Goal: Information Seeking & Learning: Understand process/instructions

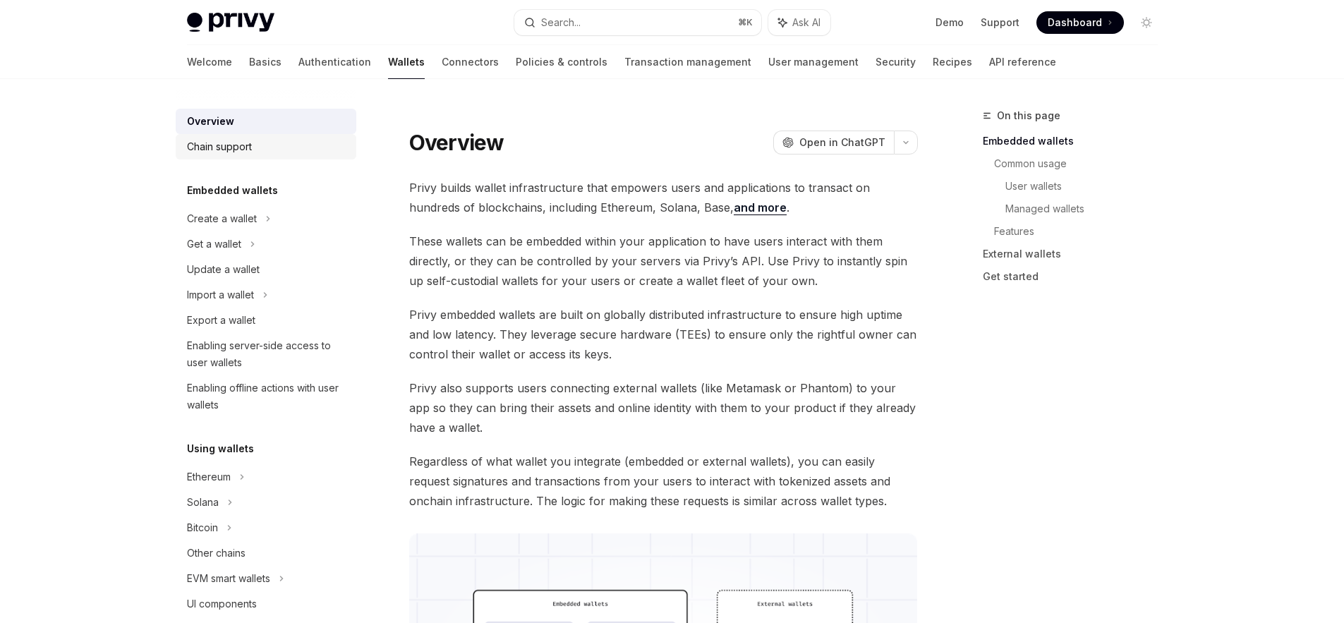
click at [234, 150] on div "Chain support" at bounding box center [219, 146] width 65 height 17
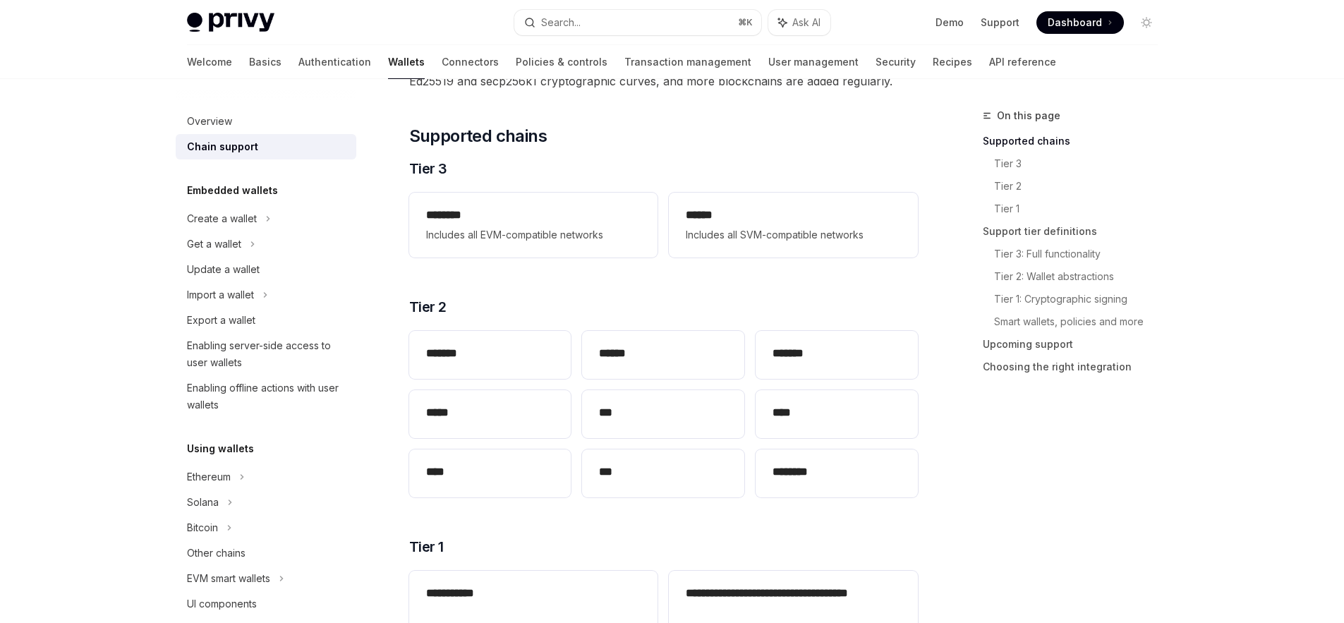
scroll to position [152, 0]
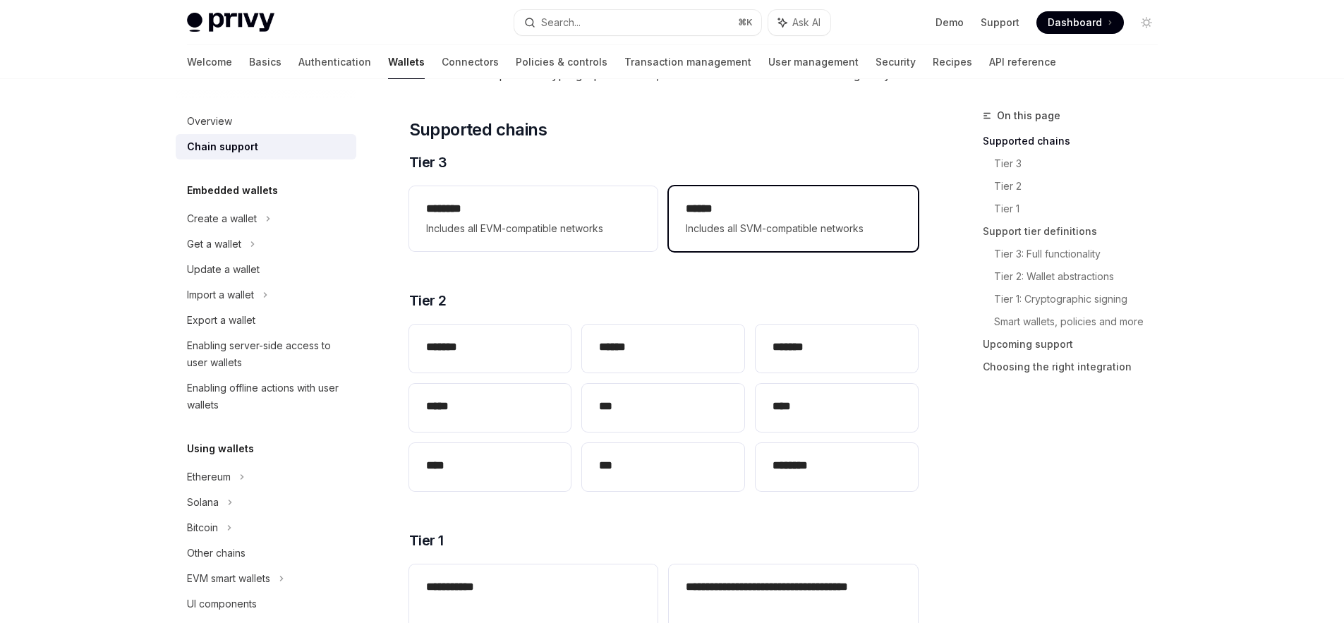
click at [741, 215] on h2 "******" at bounding box center [793, 208] width 215 height 17
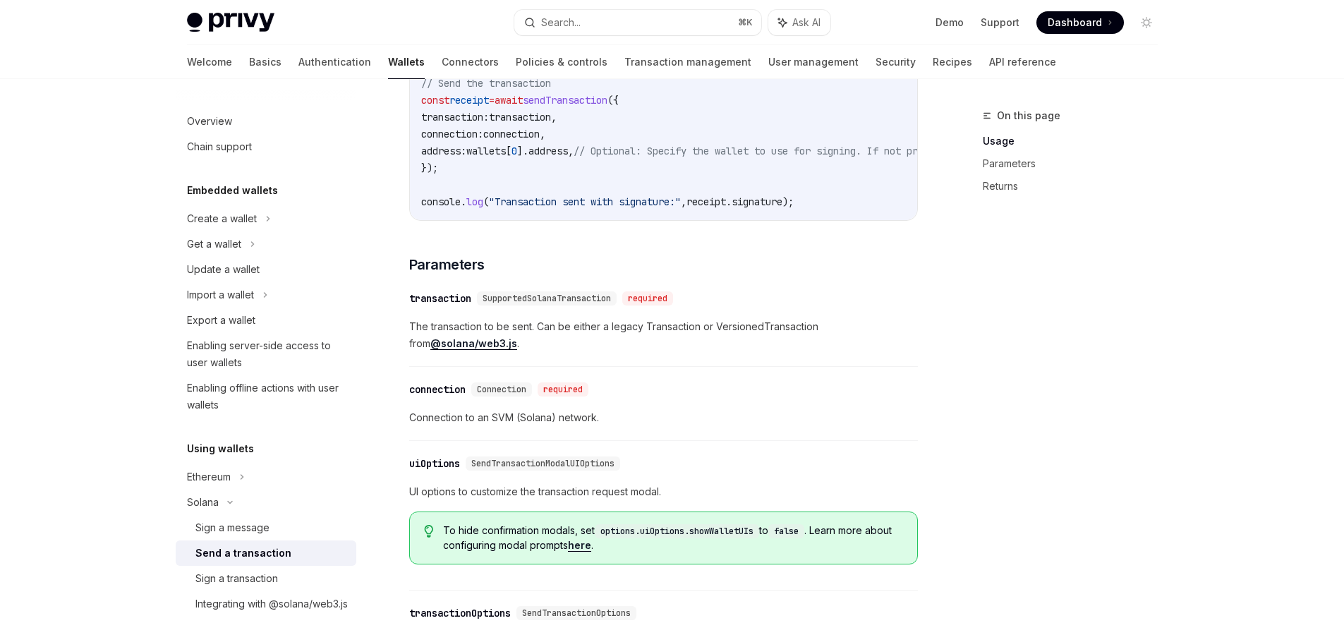
scroll to position [1049, 0]
click at [249, 65] on link "Basics" at bounding box center [265, 62] width 32 height 34
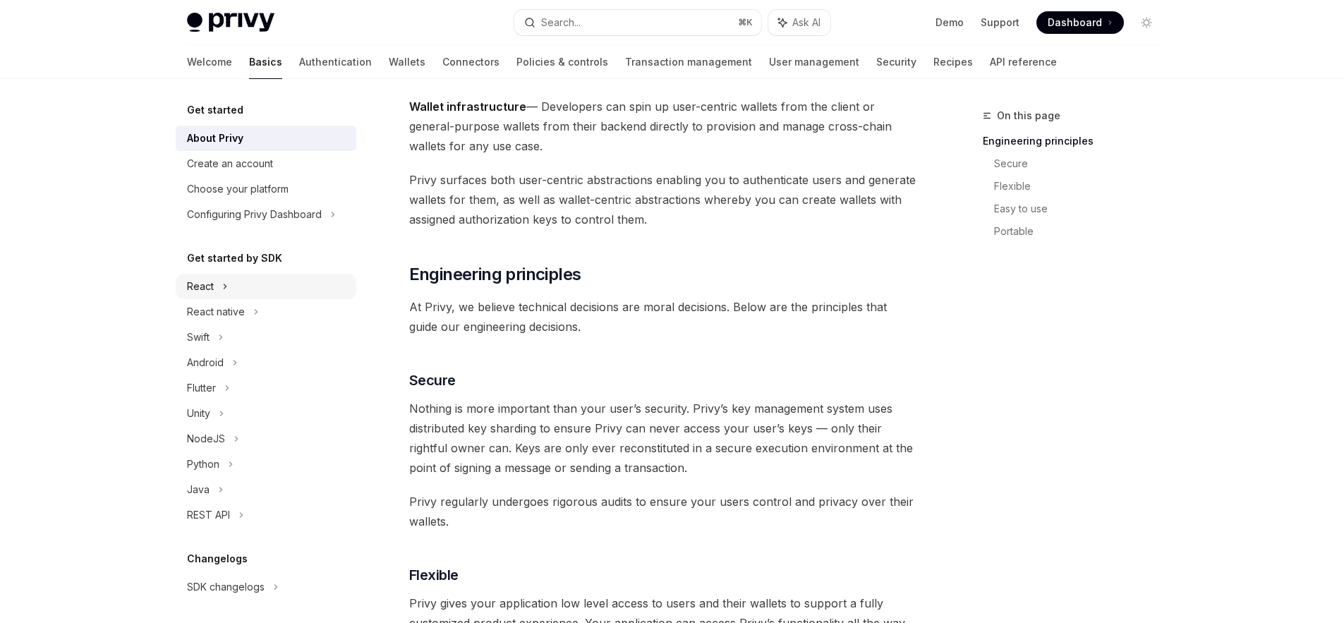
click at [206, 289] on div "React" at bounding box center [200, 286] width 27 height 17
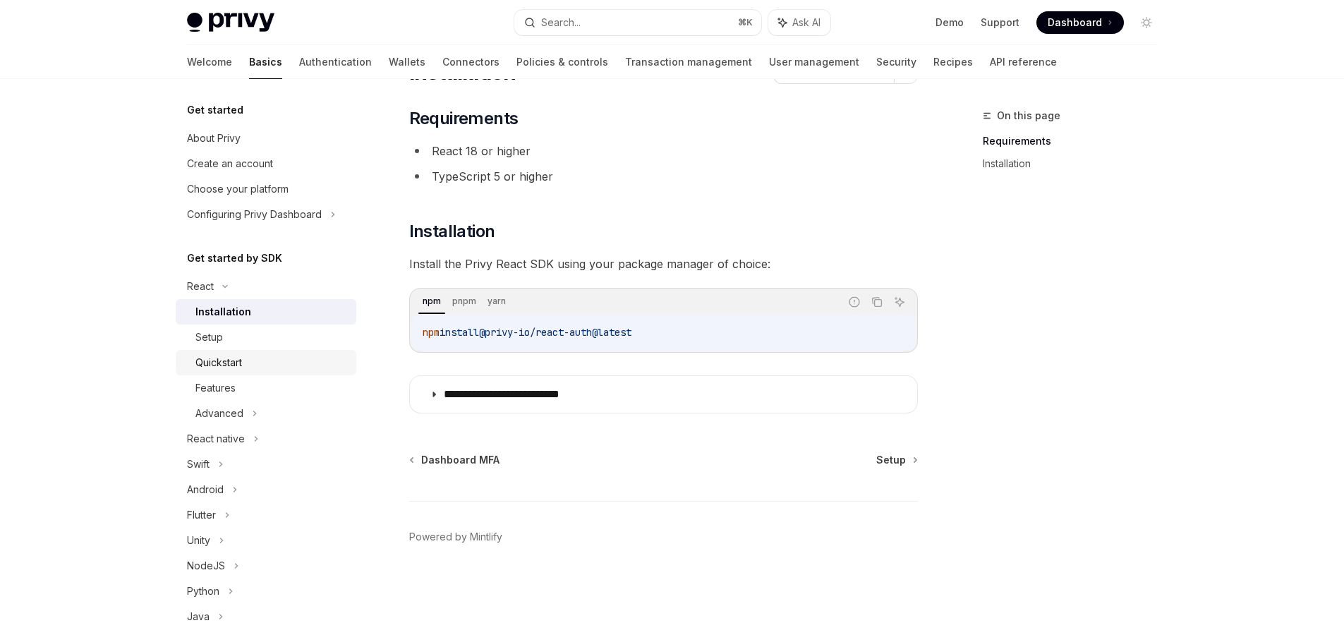
click at [209, 355] on div "Quickstart" at bounding box center [218, 362] width 47 height 17
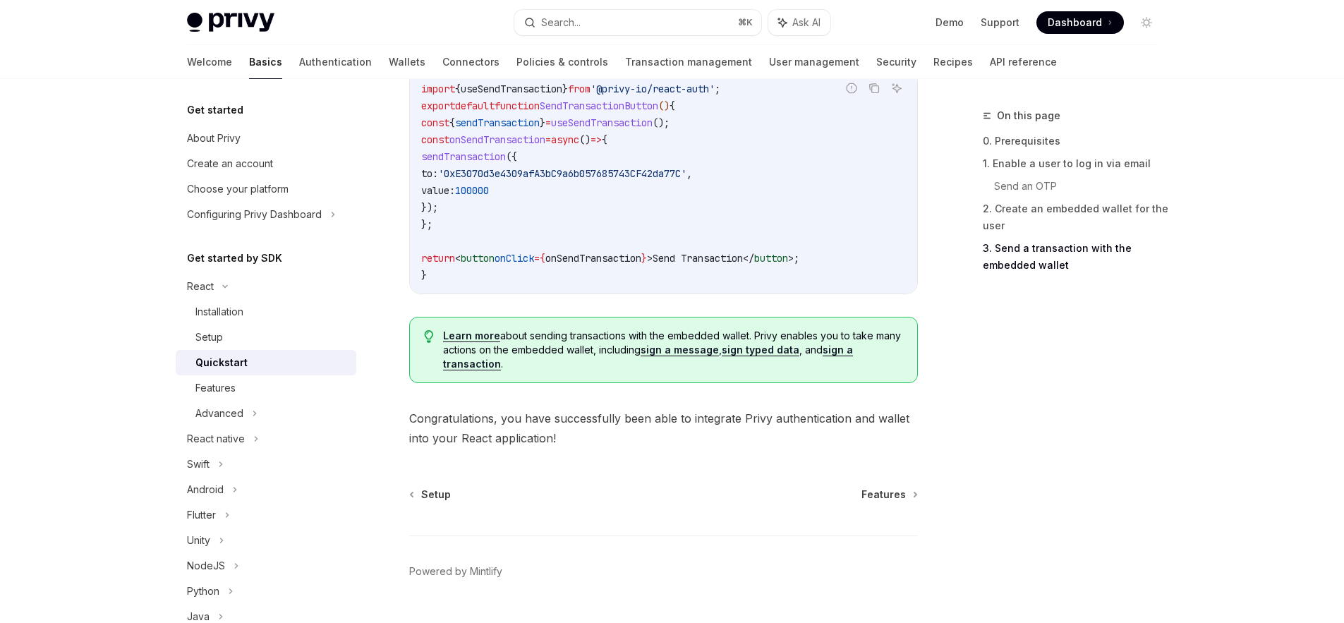
scroll to position [1428, 0]
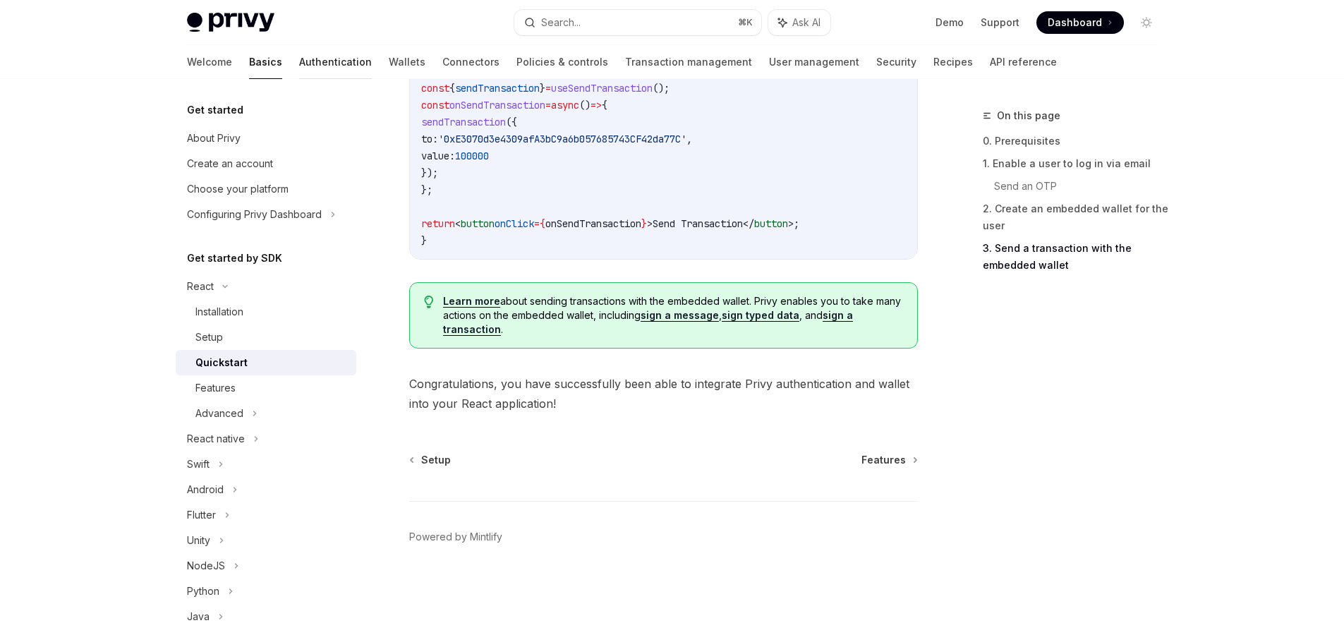
click at [299, 56] on link "Authentication" at bounding box center [335, 62] width 73 height 34
type textarea "*"
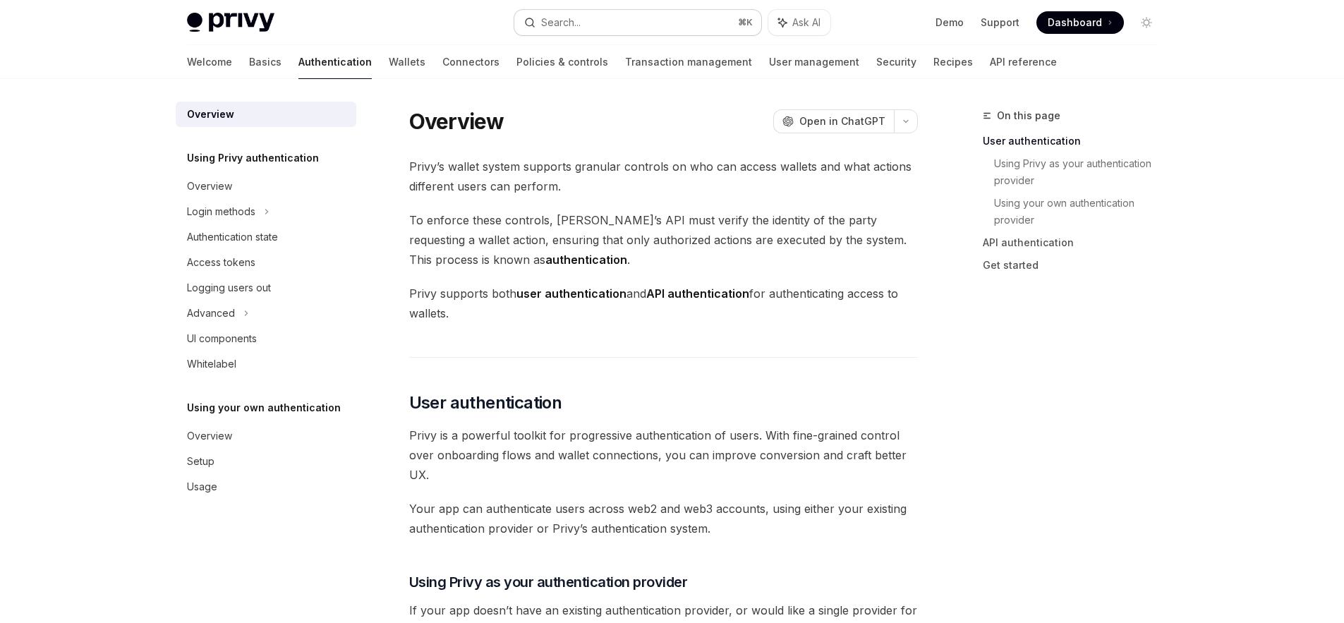
click at [632, 17] on button "Search... ⌘ K" at bounding box center [637, 22] width 247 height 25
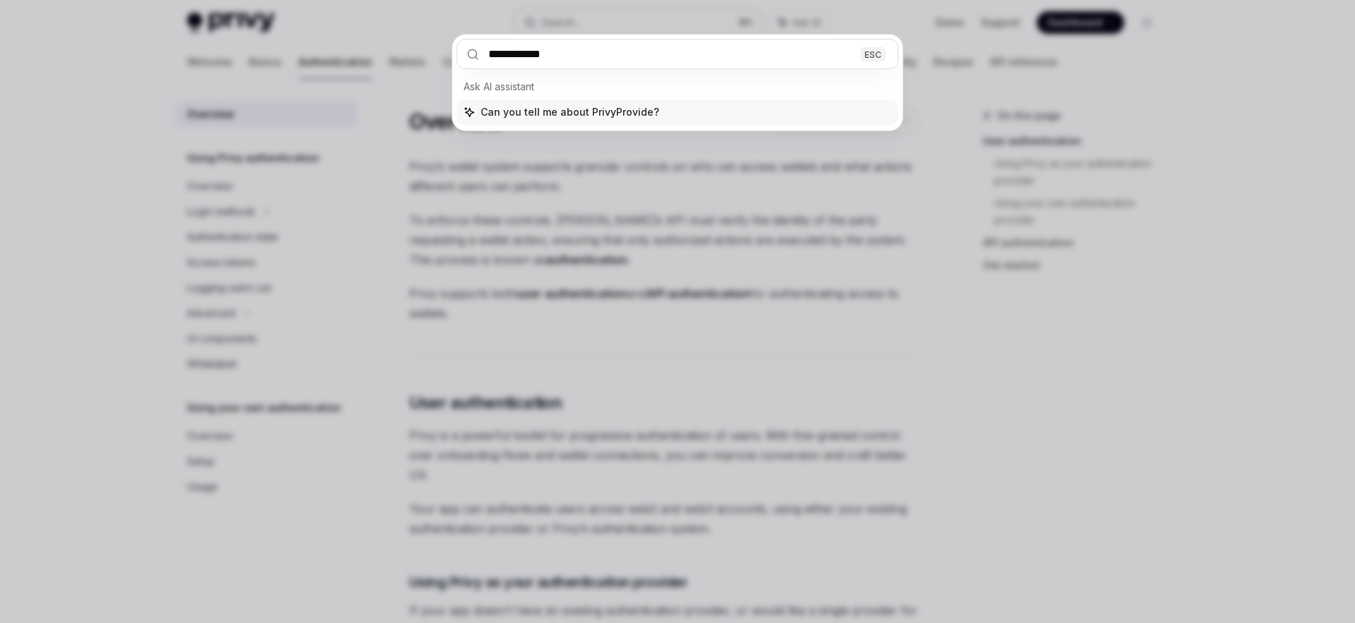
type input "**********"
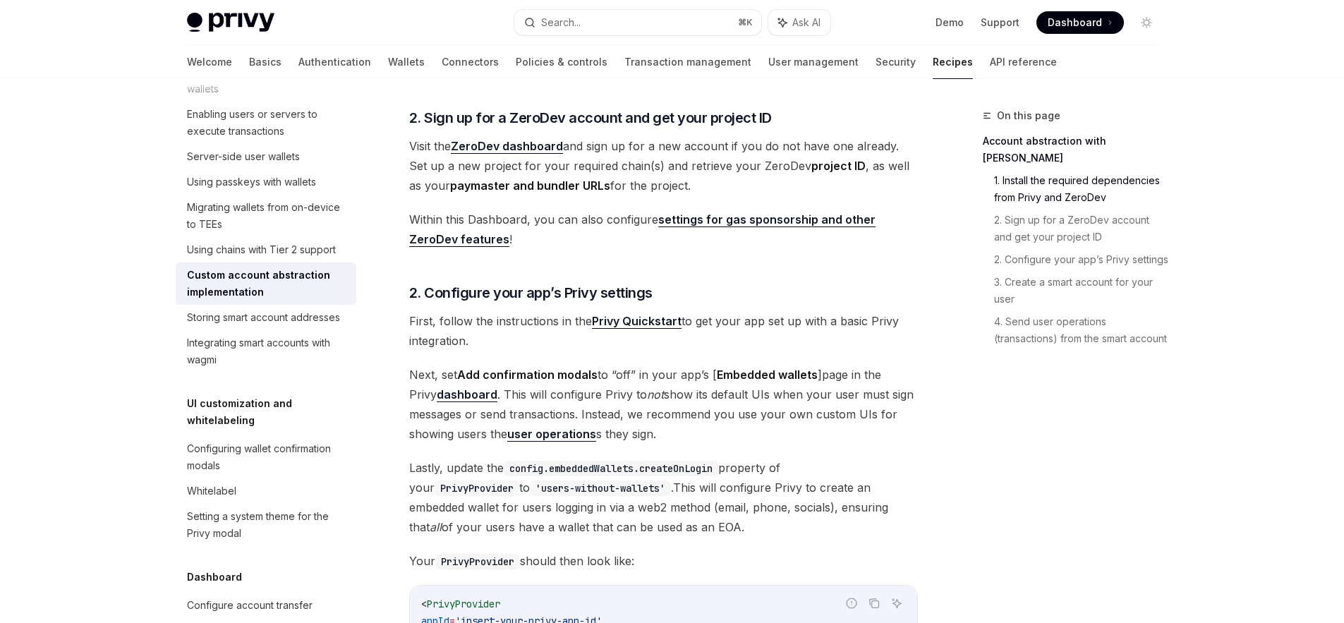
scroll to position [598, 0]
click at [617, 327] on strong "Privy Quickstart" at bounding box center [637, 320] width 90 height 14
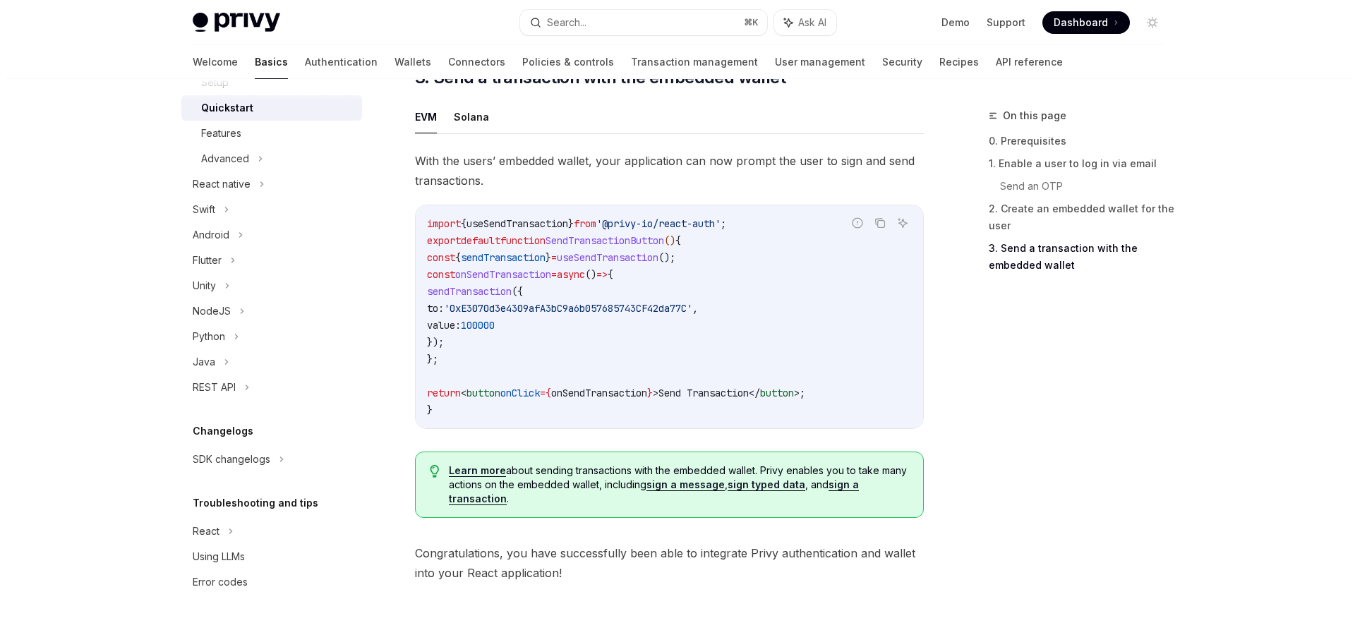
scroll to position [1428, 0]
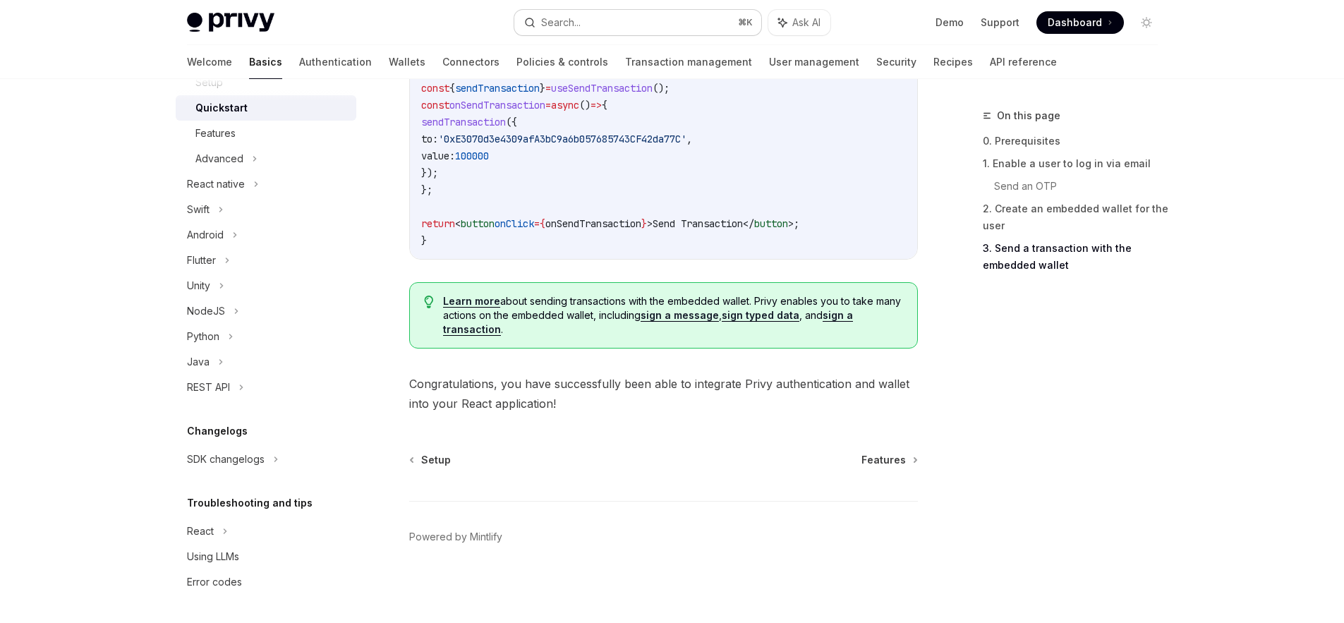
click at [567, 17] on div "Search..." at bounding box center [561, 22] width 40 height 17
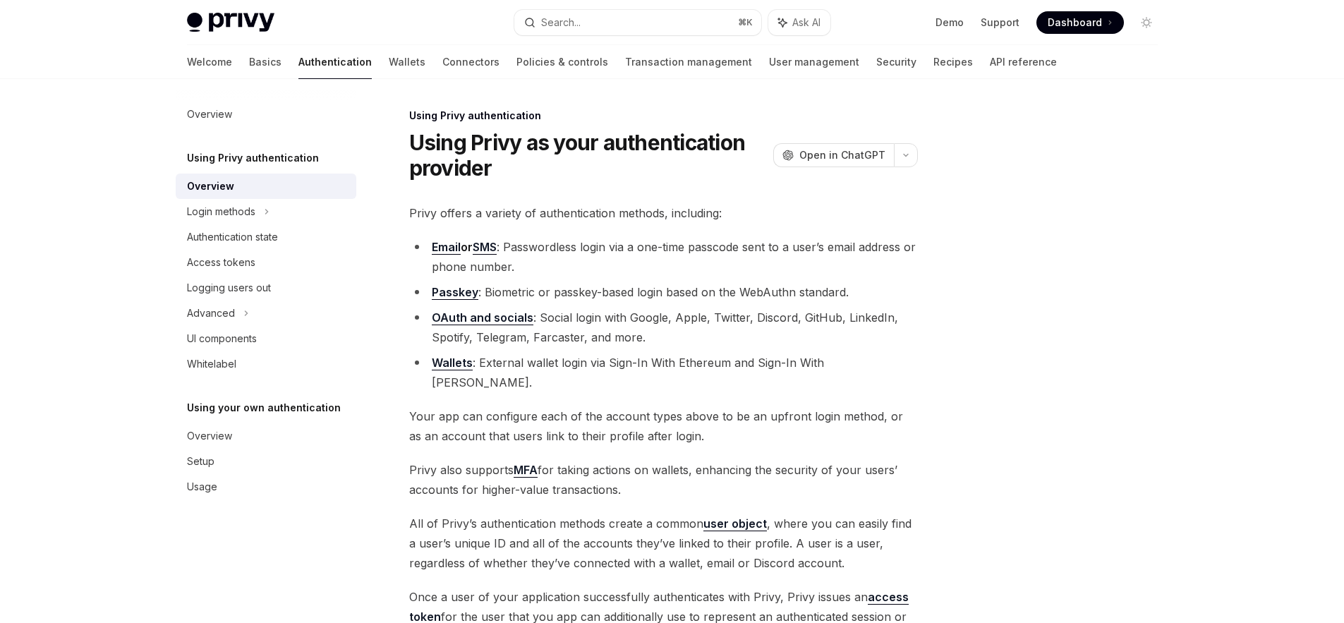
click at [452, 359] on link "Wallets" at bounding box center [452, 363] width 41 height 15
type textarea "*"
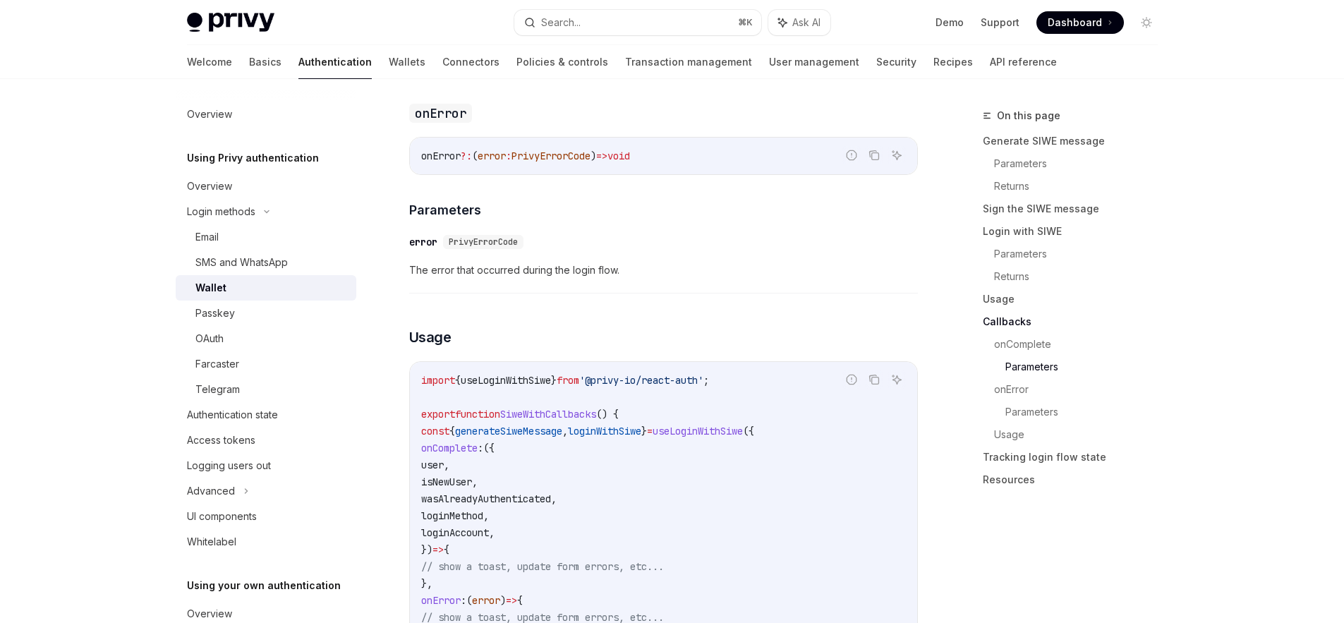
scroll to position [2915, 0]
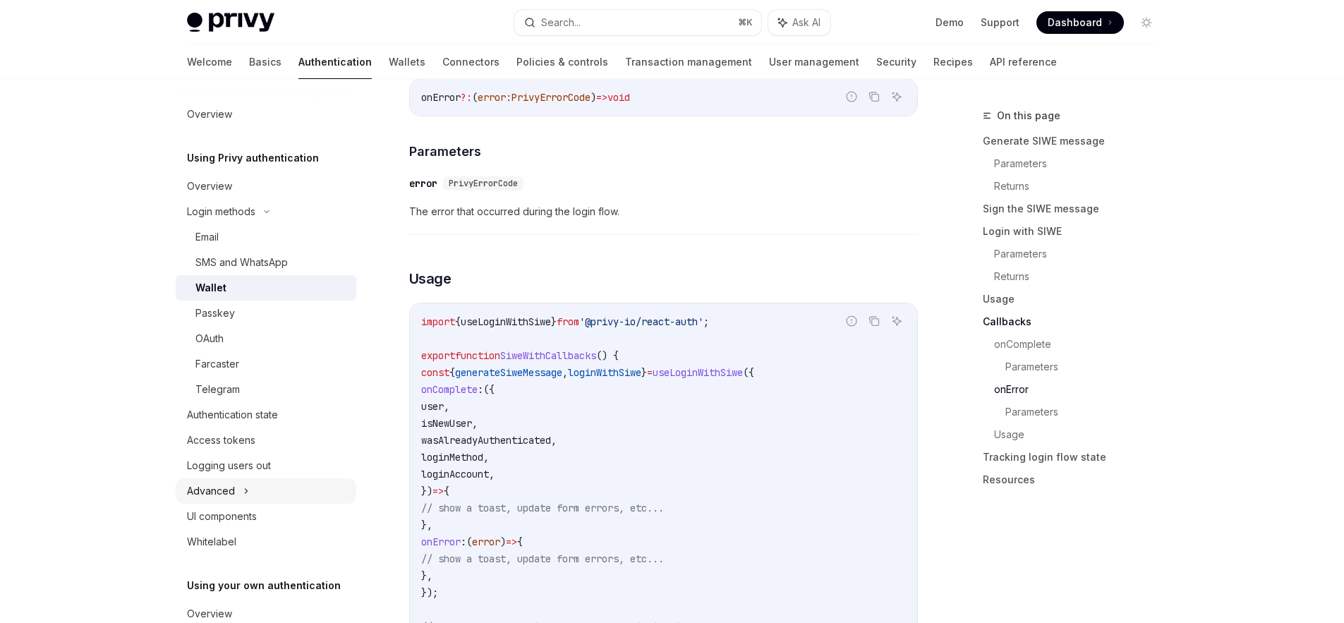
click at [214, 490] on div "Advanced" at bounding box center [211, 491] width 48 height 17
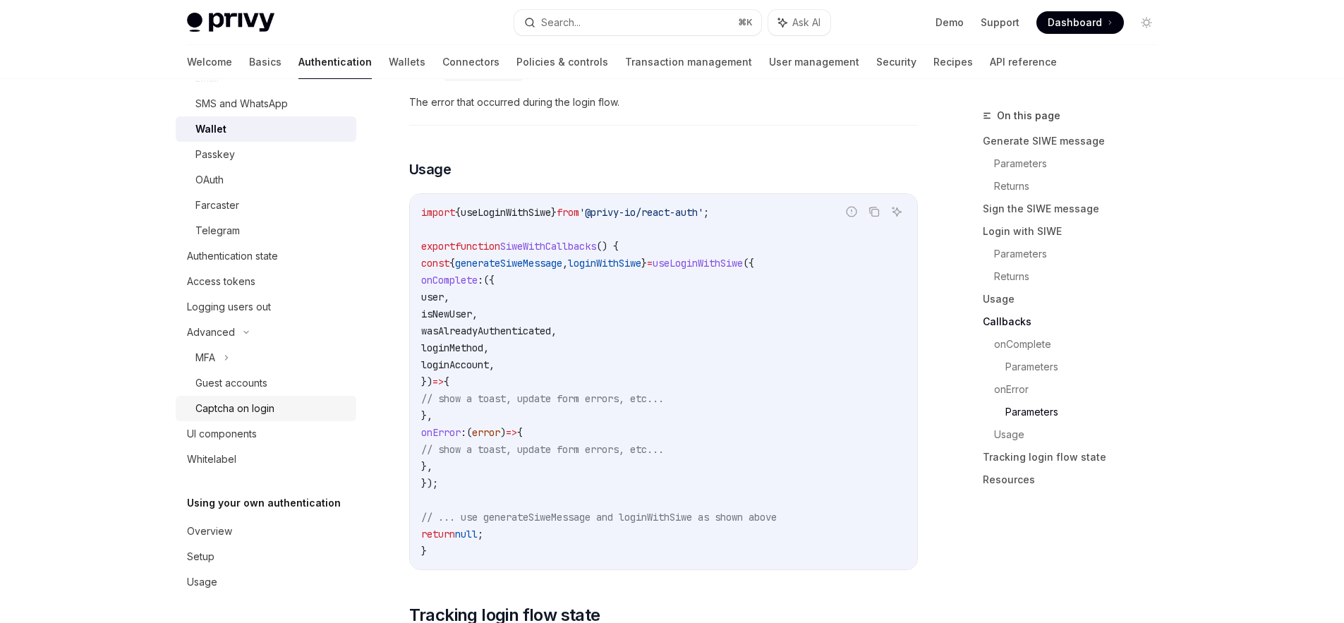
scroll to position [0, 0]
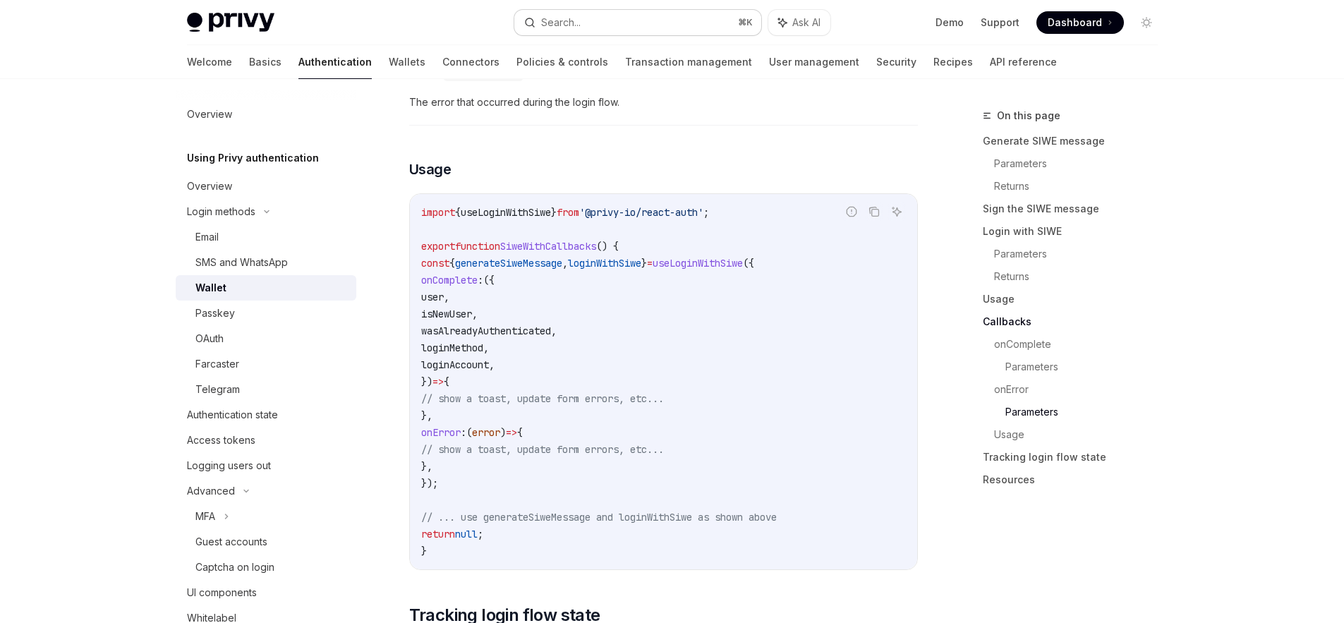
click at [626, 18] on button "Search... ⌘ K" at bounding box center [637, 22] width 247 height 25
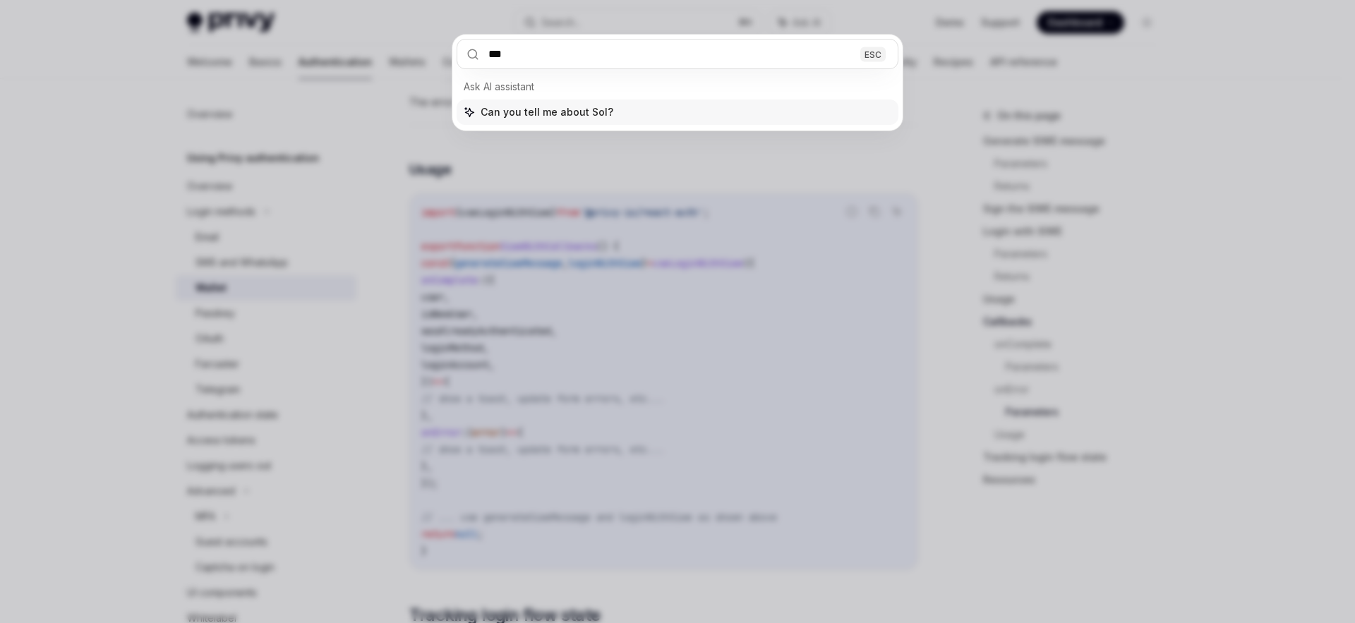
type input "****"
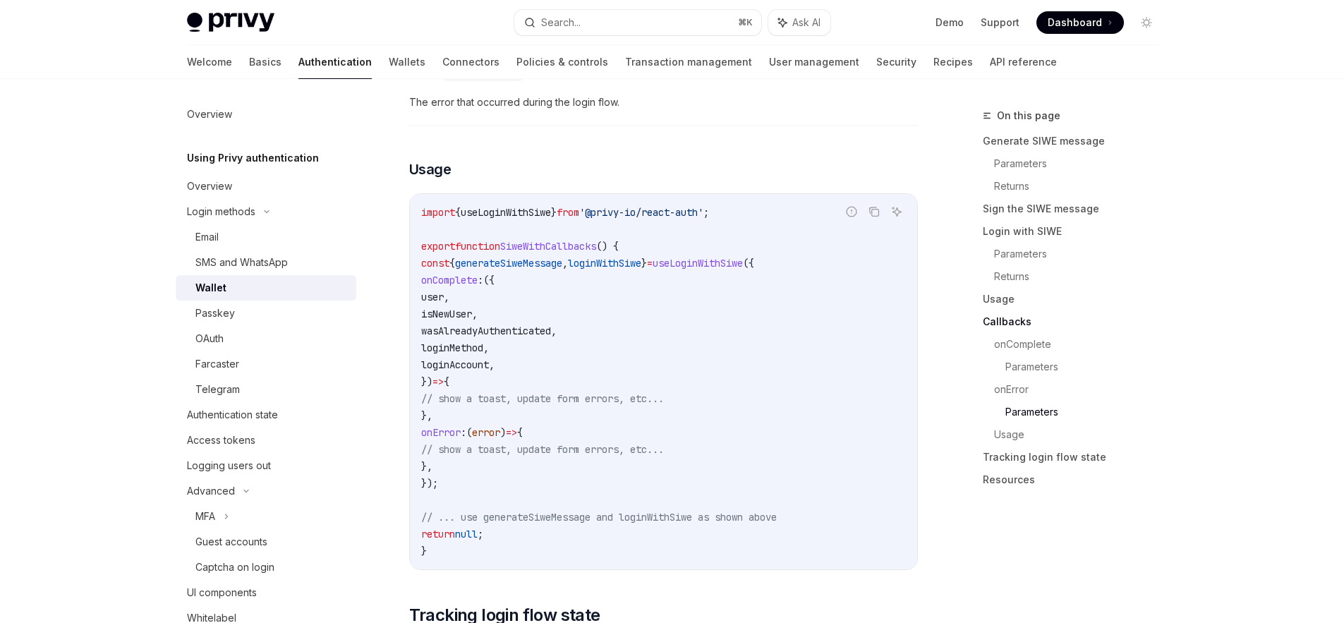
type textarea "*"
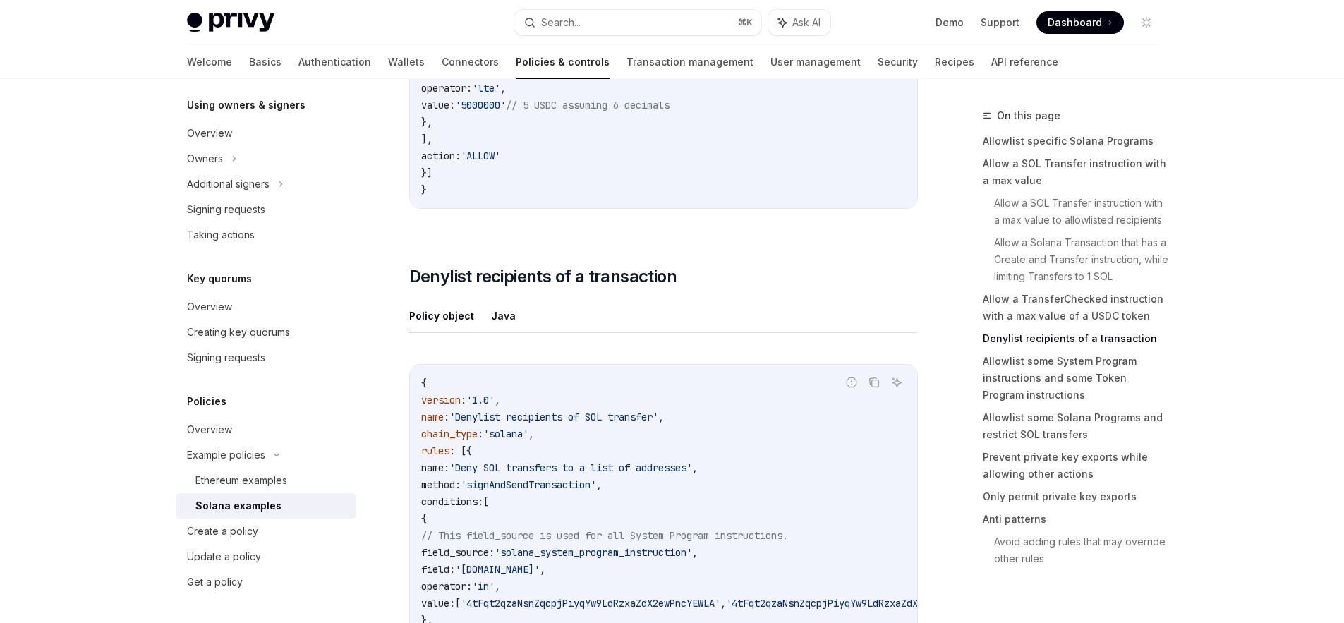
scroll to position [3271, 0]
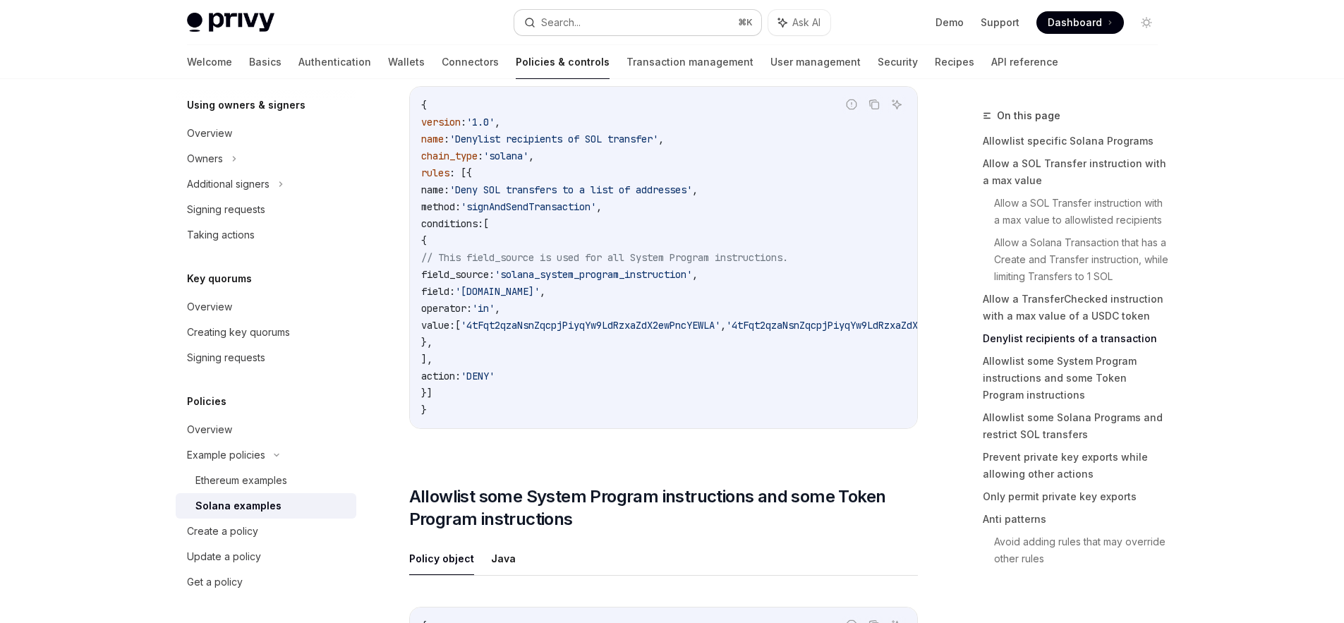
click at [570, 23] on div "Search..." at bounding box center [561, 22] width 40 height 17
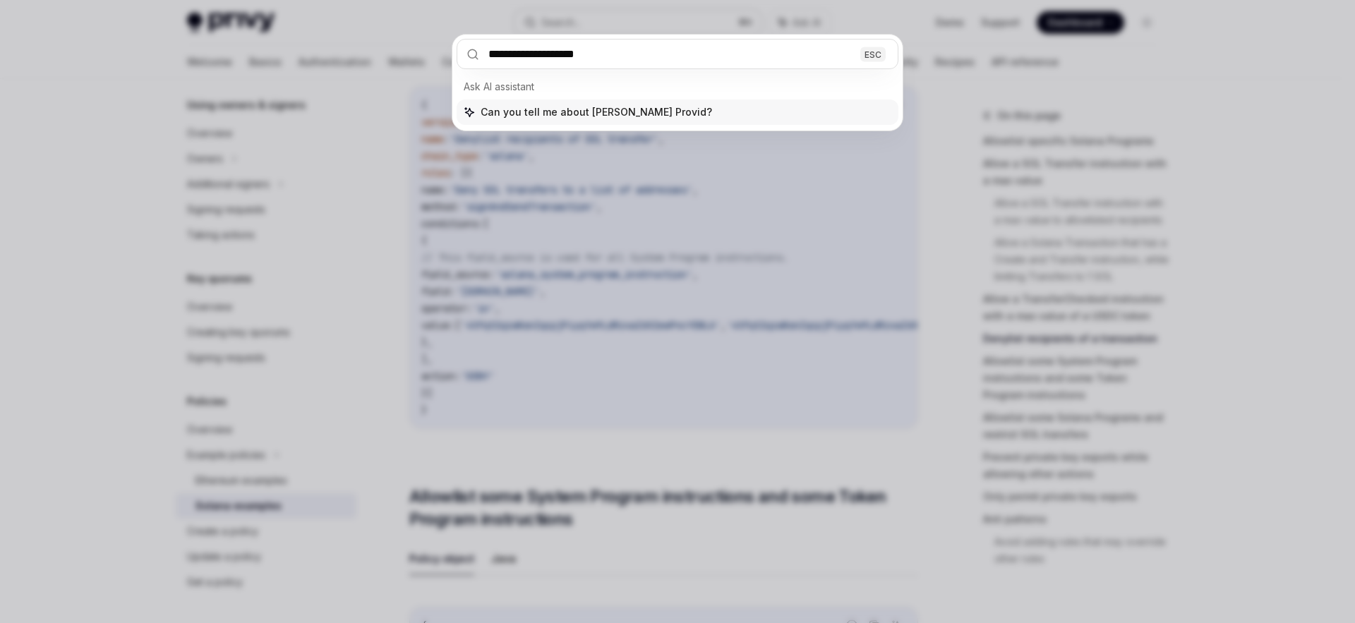
type input "**********"
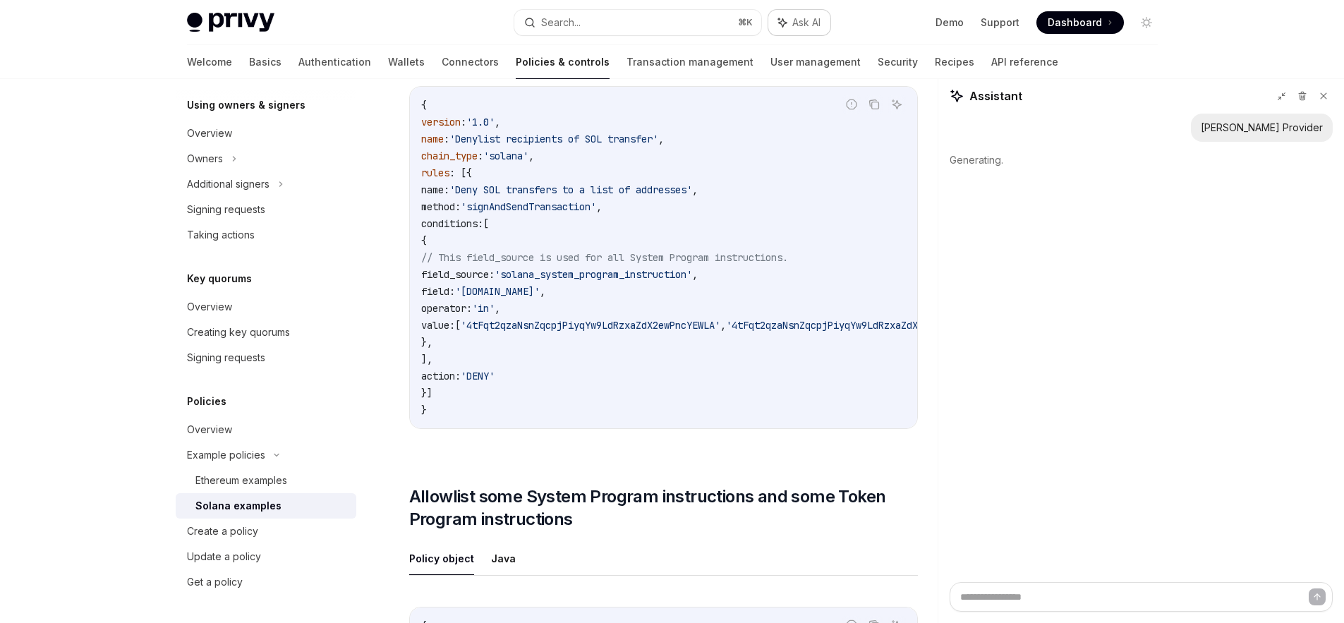
click at [787, 18] on button "Ask AI" at bounding box center [799, 22] width 62 height 25
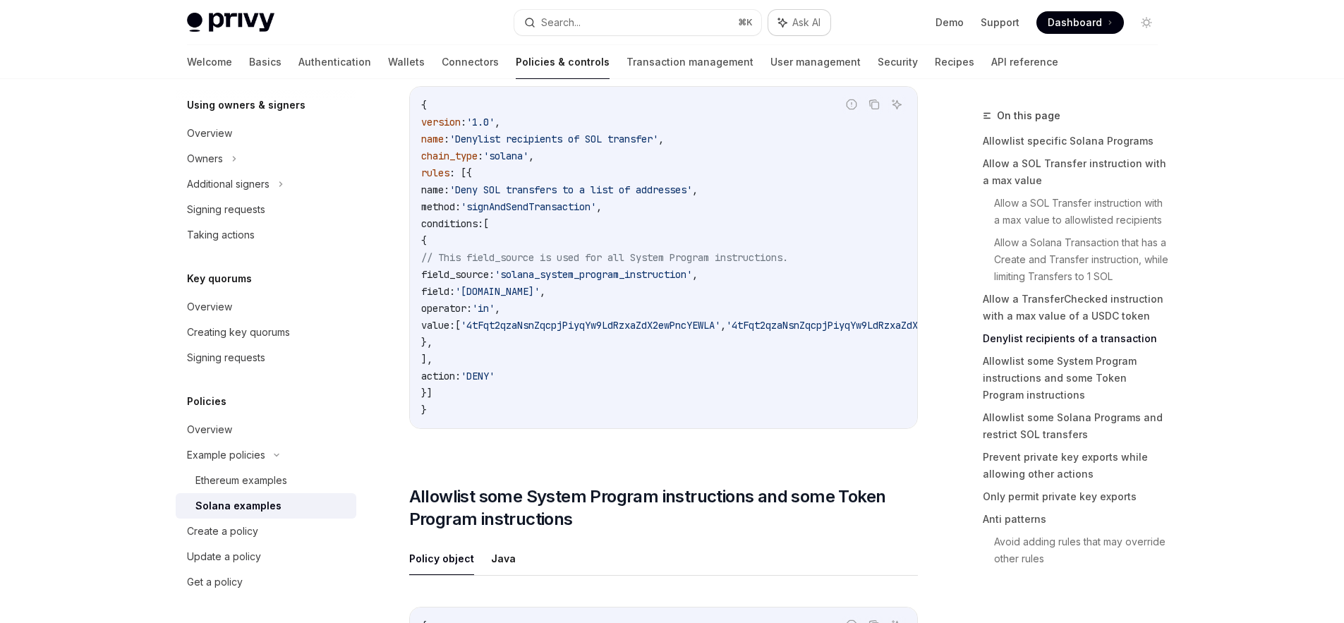
click at [801, 16] on span "Ask AI" at bounding box center [806, 23] width 28 height 14
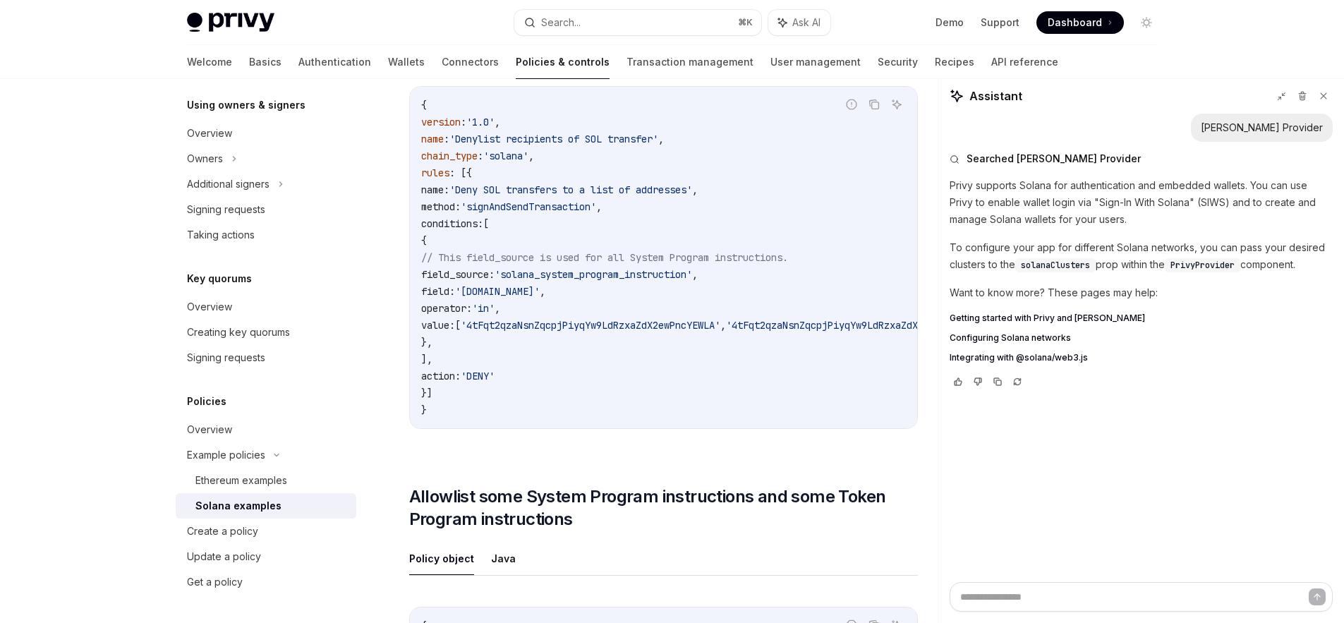
click at [1033, 337] on span "Configuring Solana networks" at bounding box center [1010, 337] width 121 height 11
type textarea "*"
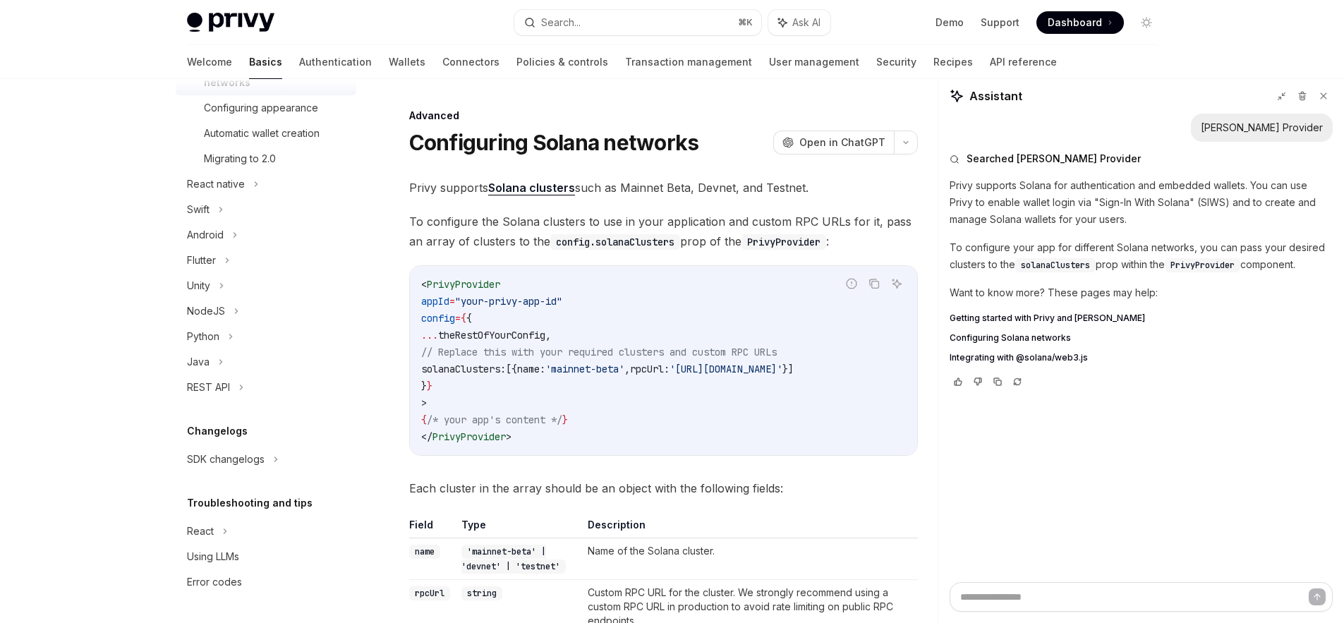
scroll to position [121, 0]
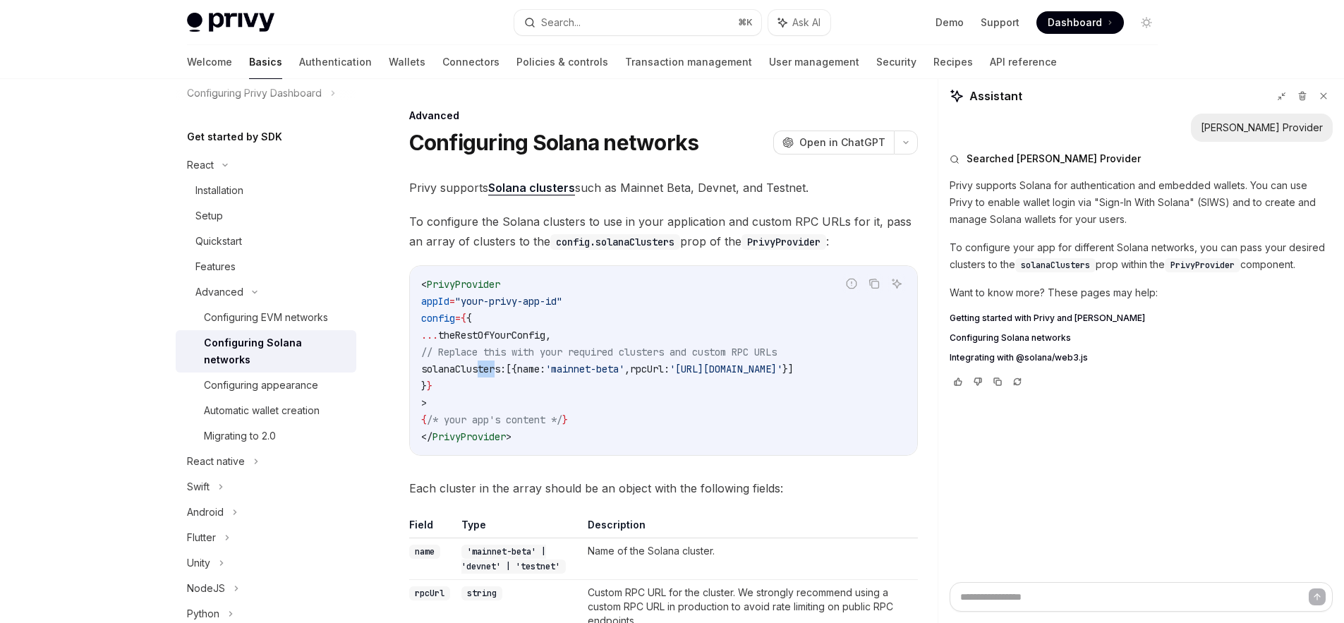
drag, startPoint x: 479, startPoint y: 369, endPoint x: 497, endPoint y: 369, distance: 17.6
click at [497, 369] on span "solanaClusters:" at bounding box center [463, 369] width 85 height 13
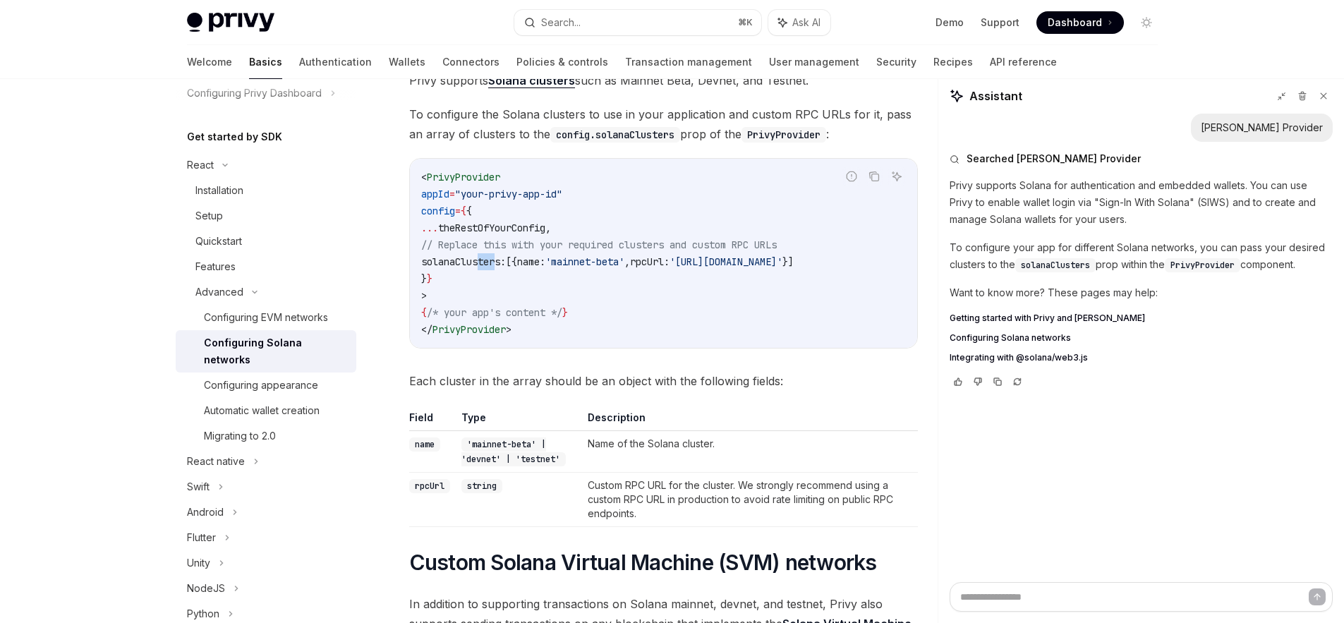
scroll to position [109, 0]
drag, startPoint x: 469, startPoint y: 447, endPoint x: 502, endPoint y: 461, distance: 36.7
click at [502, 461] on code "'mainnet-beta' | 'devnet' | 'testnet'" at bounding box center [514, 450] width 104 height 29
copy code "'mainnet-beta' | 'devnet'"
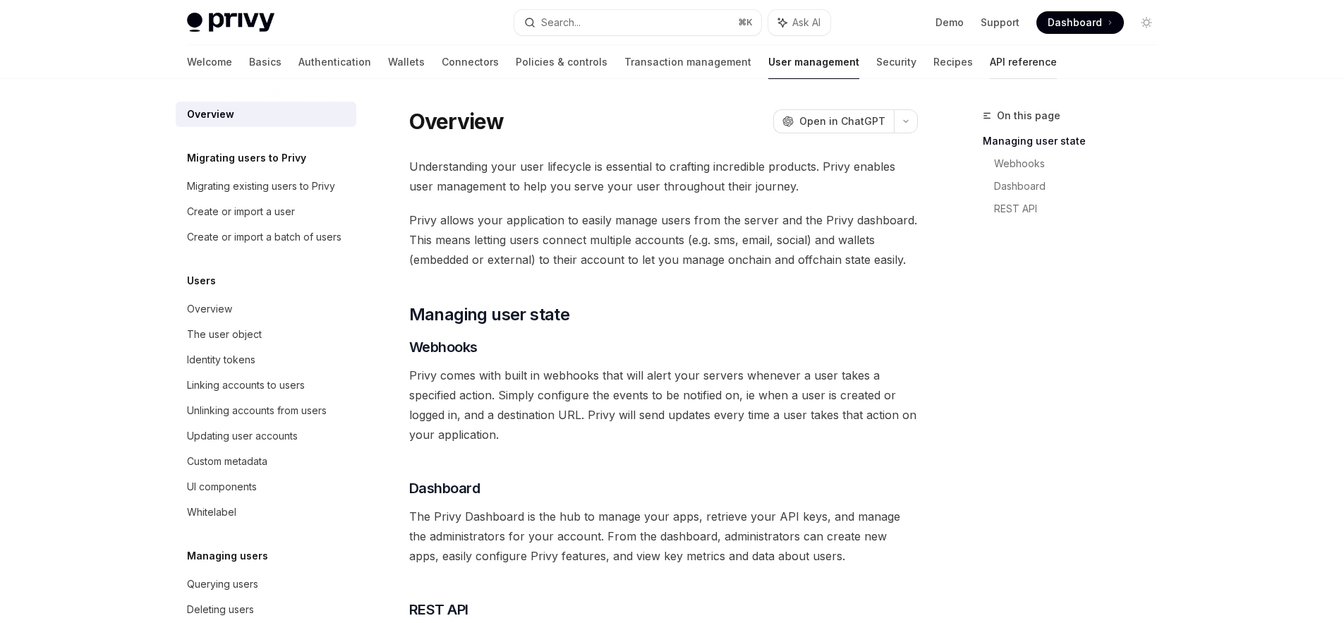
click at [990, 62] on link "API reference" at bounding box center [1023, 62] width 67 height 34
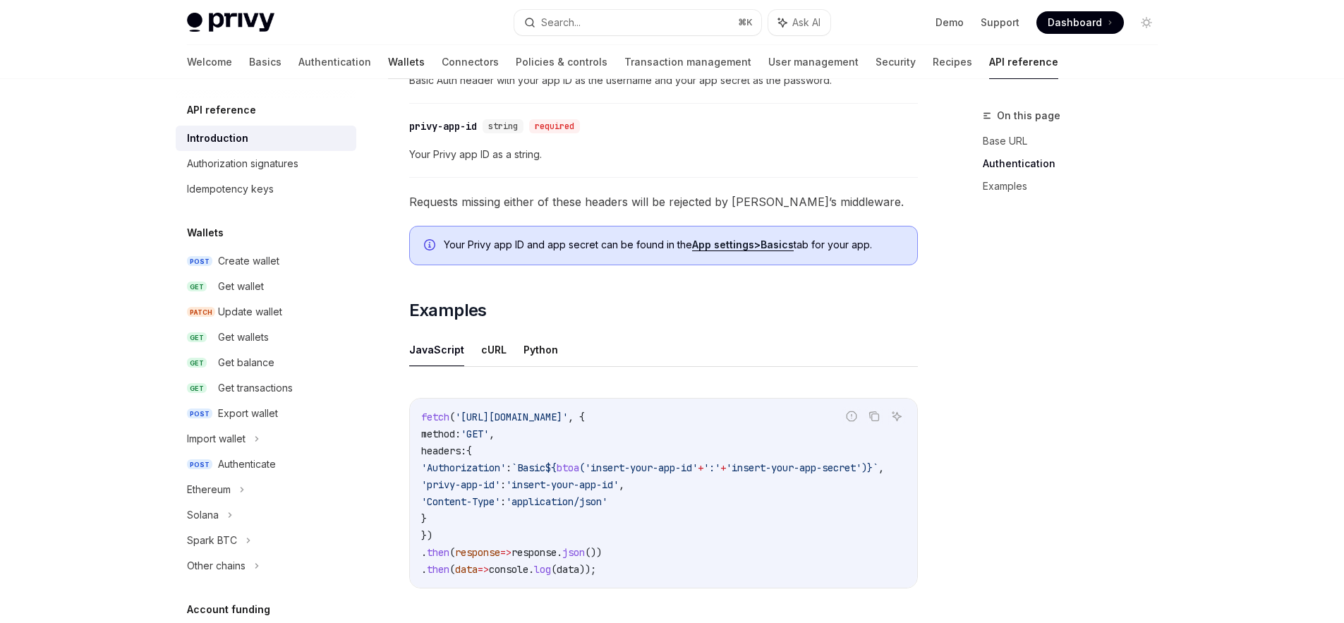
click at [388, 56] on link "Wallets" at bounding box center [406, 62] width 37 height 34
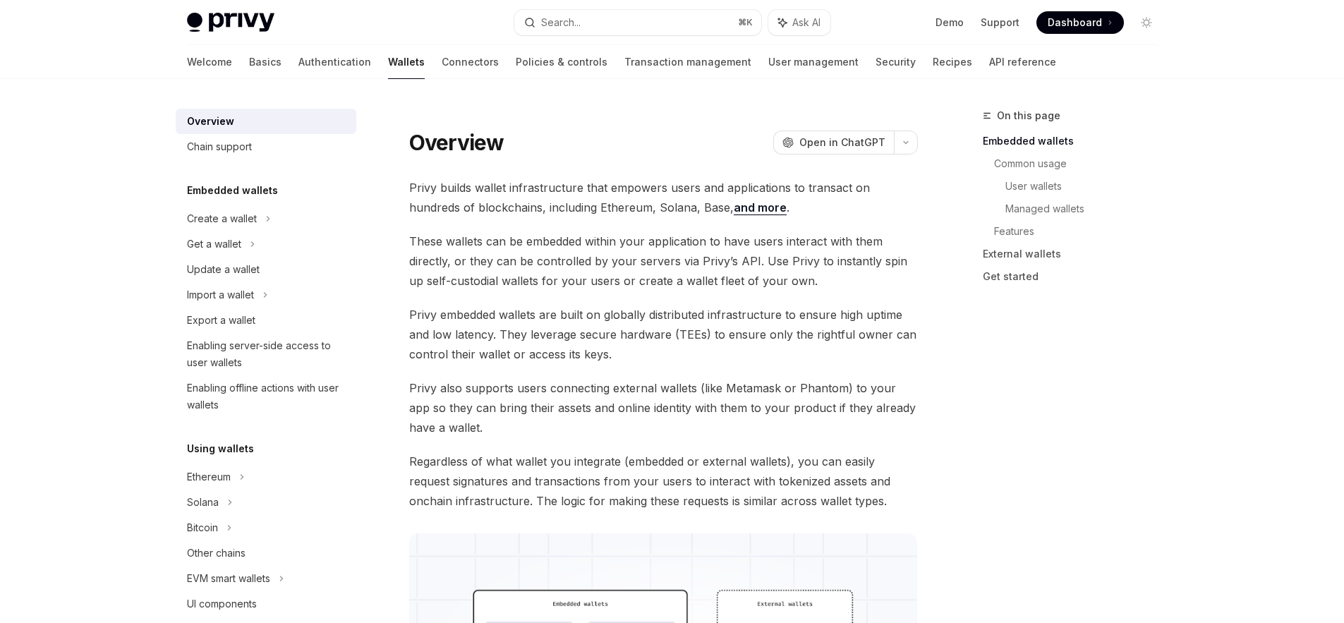
click at [229, 28] on img at bounding box center [231, 23] width 88 height 20
type textarea "*"
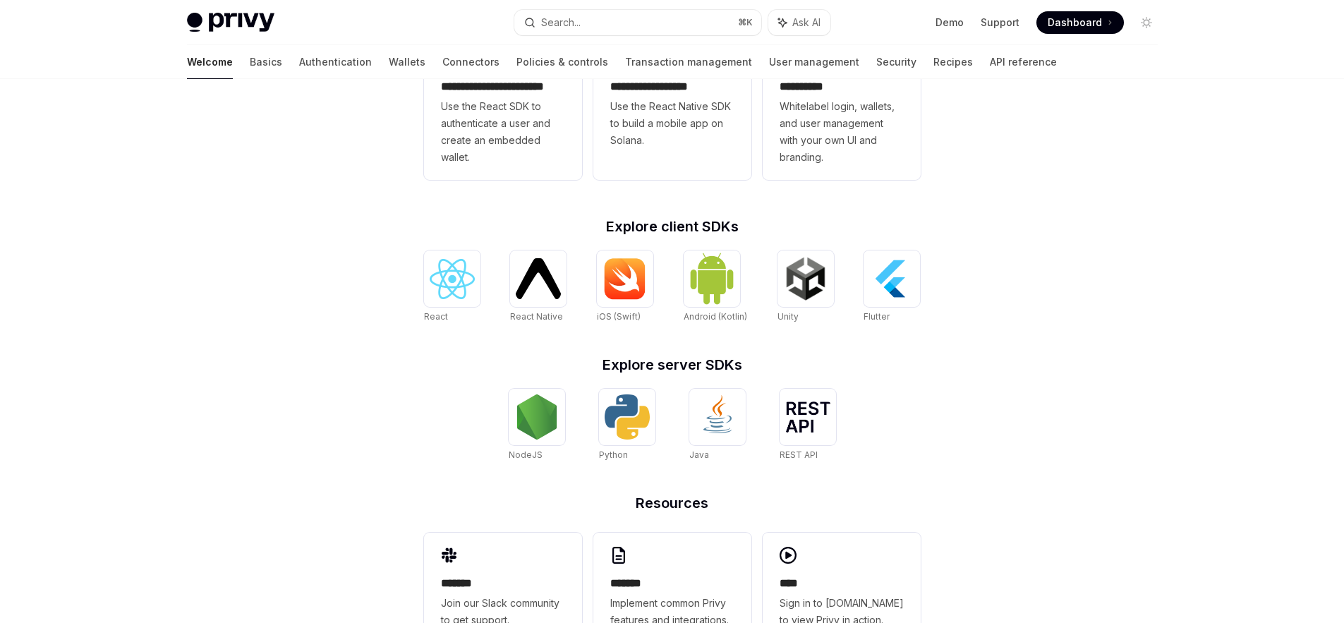
scroll to position [466, 0]
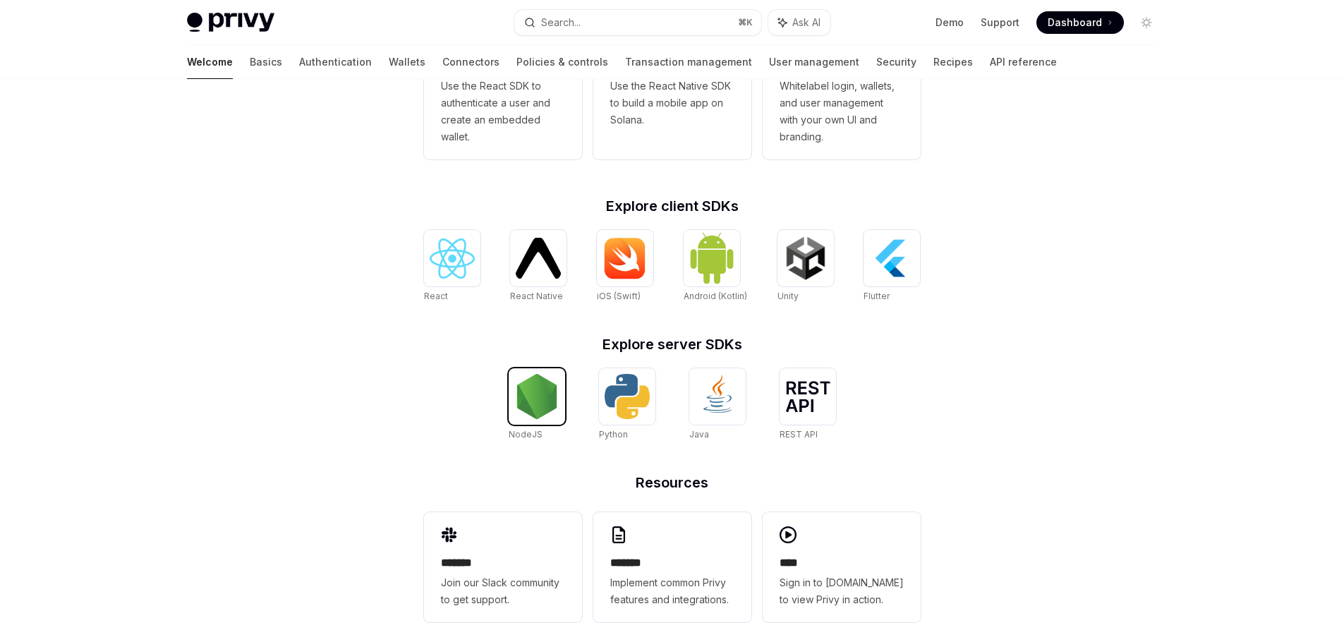
click at [541, 391] on img at bounding box center [536, 396] width 45 height 45
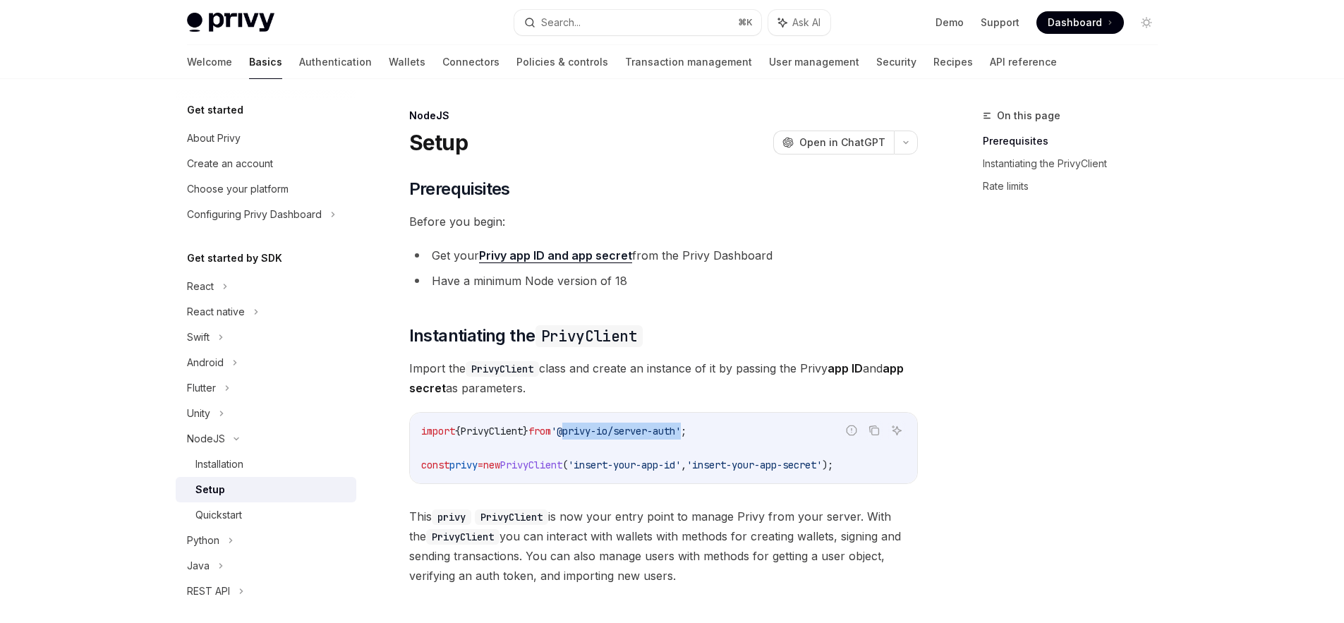
drag, startPoint x: 581, startPoint y: 428, endPoint x: 704, endPoint y: 430, distance: 122.8
click at [681, 430] on span "'@privy-io/server-auth'" at bounding box center [616, 431] width 130 height 13
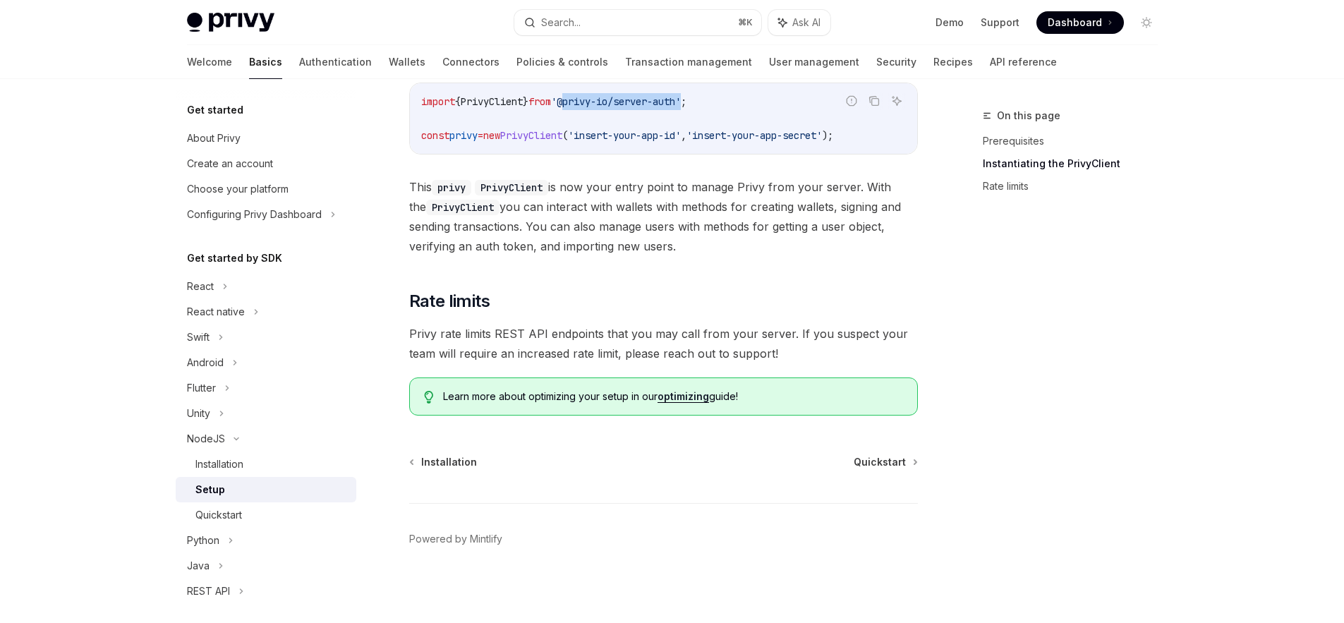
scroll to position [332, 0]
click at [198, 286] on div "React" at bounding box center [200, 286] width 27 height 17
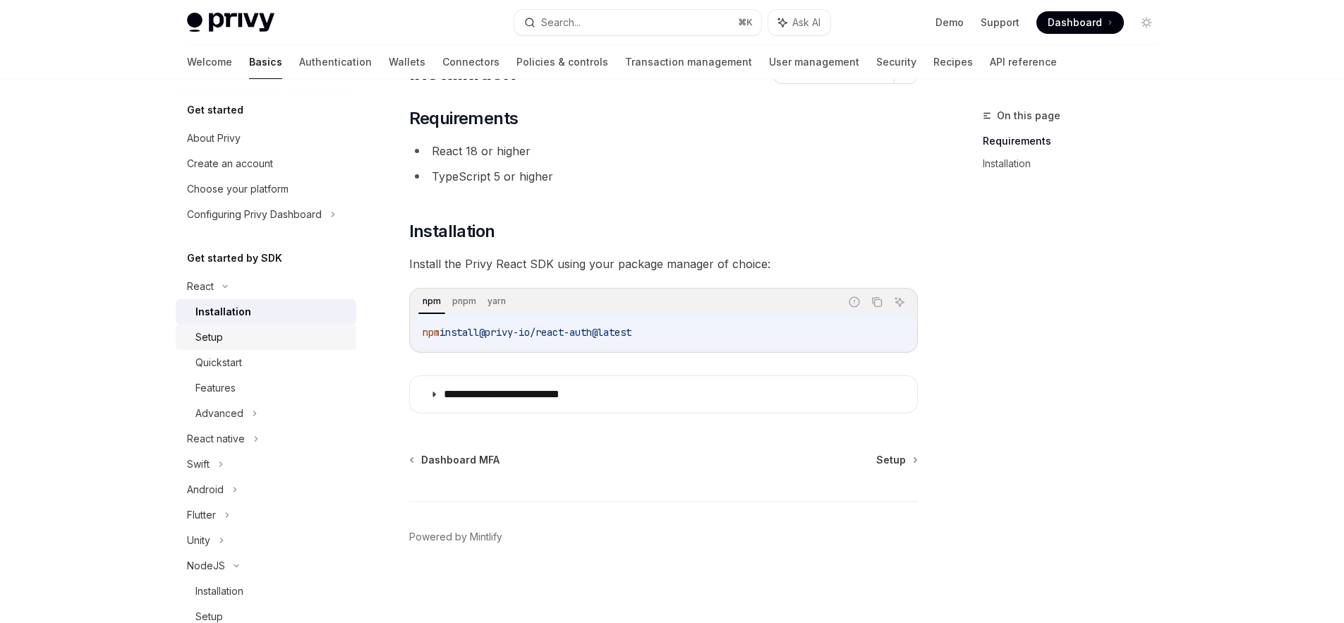
click at [212, 342] on div "Setup" at bounding box center [209, 337] width 28 height 17
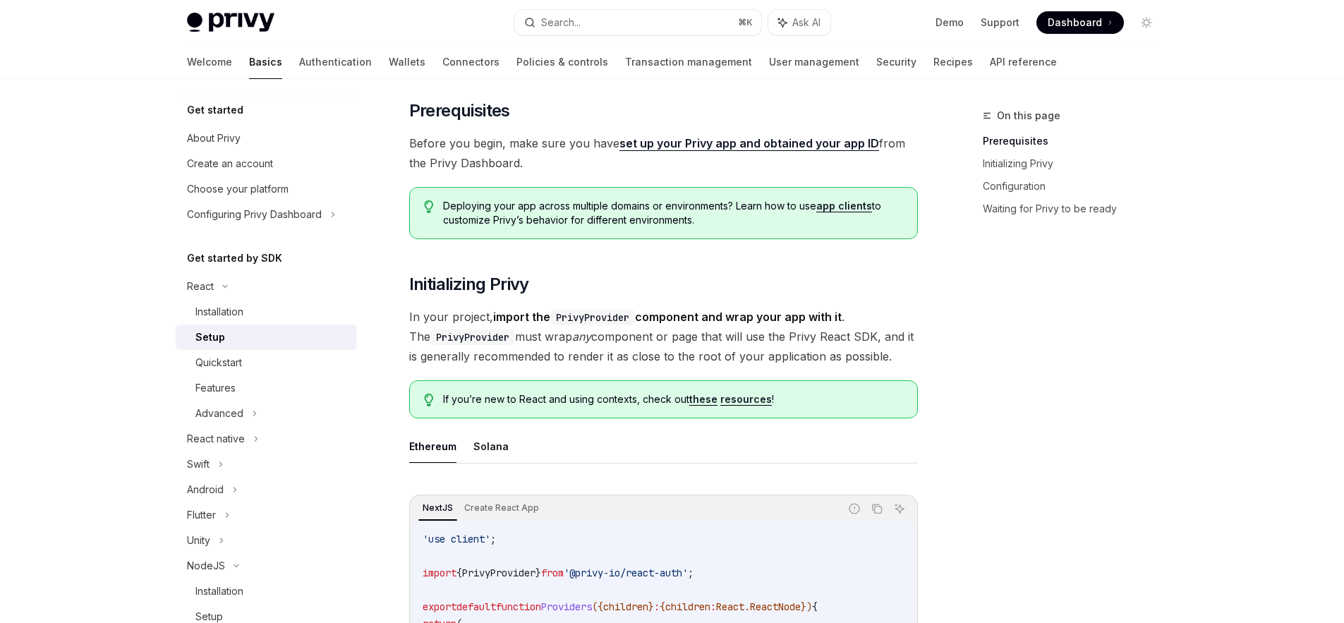
scroll to position [75, 0]
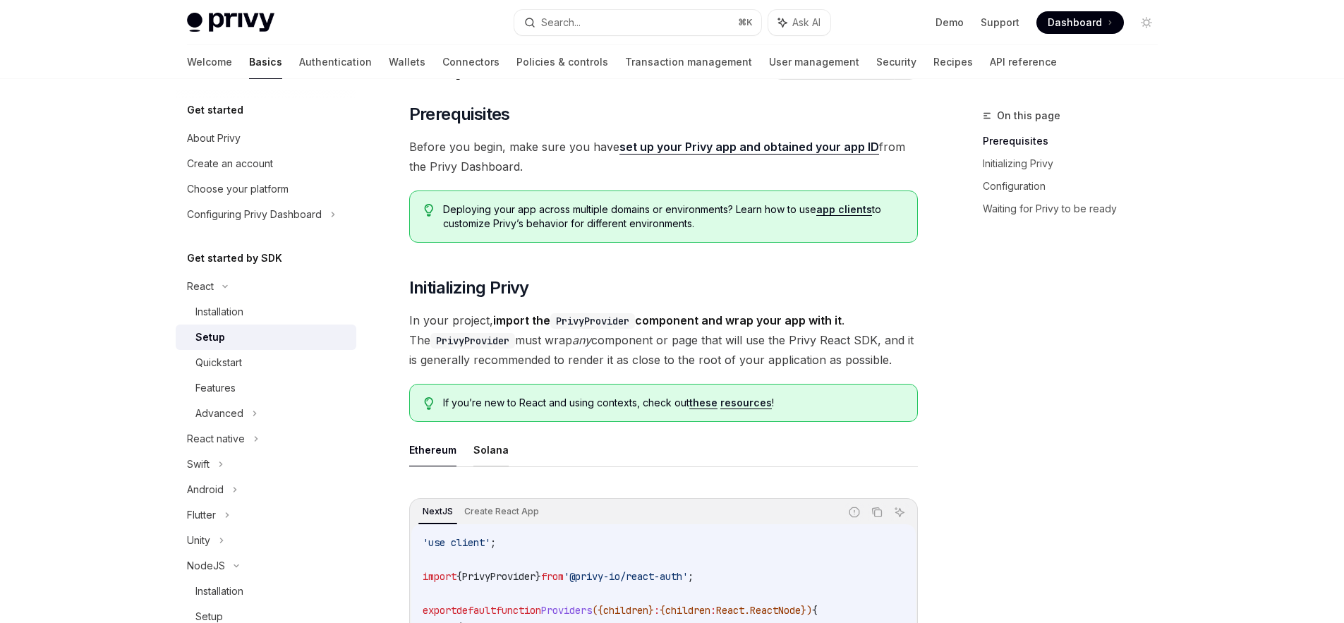
click at [493, 451] on button "Solana" at bounding box center [490, 449] width 35 height 33
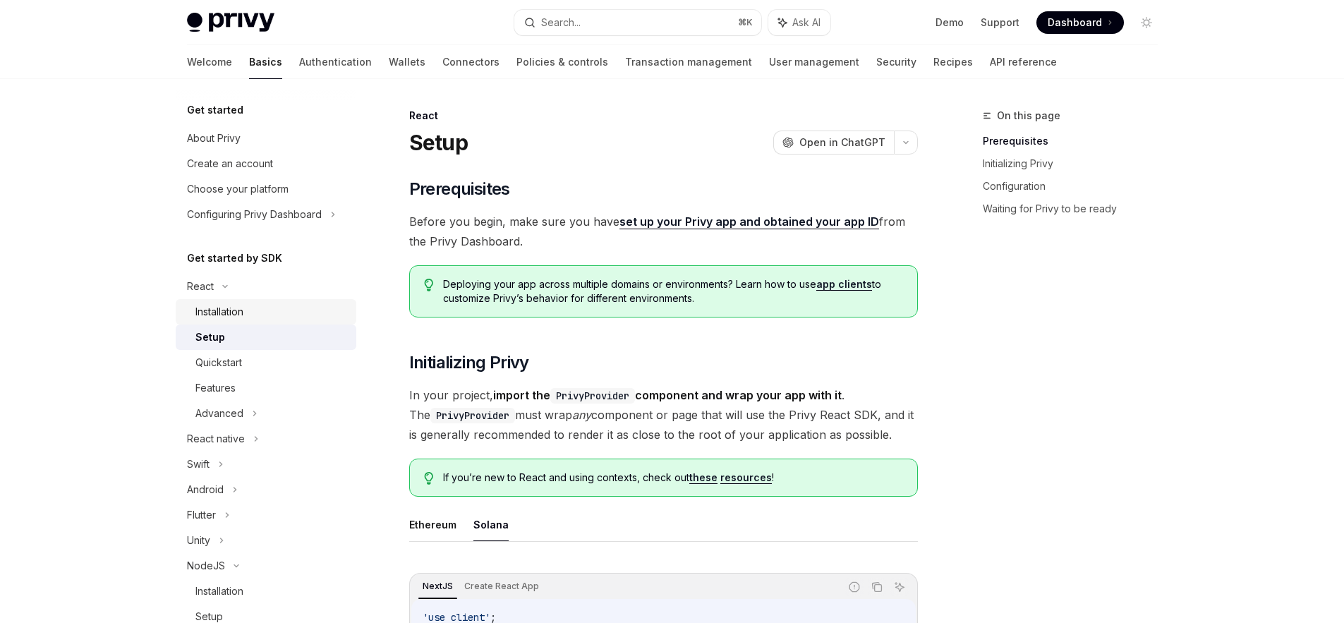
click at [231, 312] on div "Installation" at bounding box center [219, 311] width 48 height 17
type textarea "*"
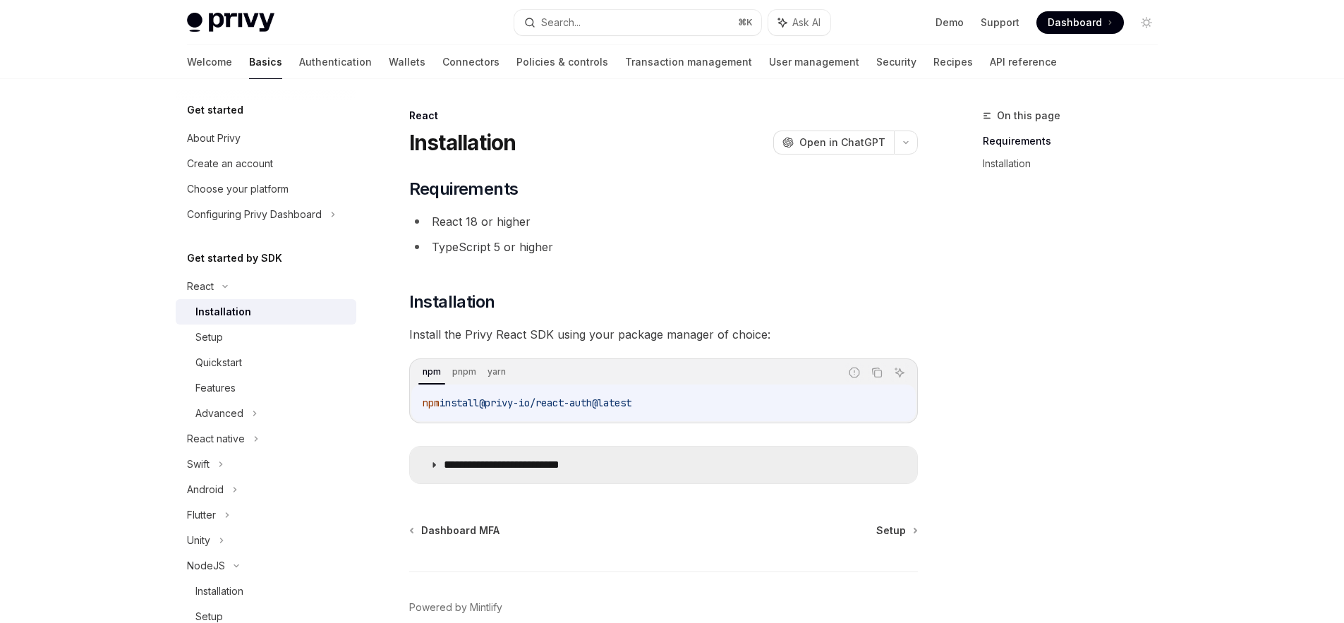
click at [436, 461] on icon at bounding box center [434, 465] width 8 height 8
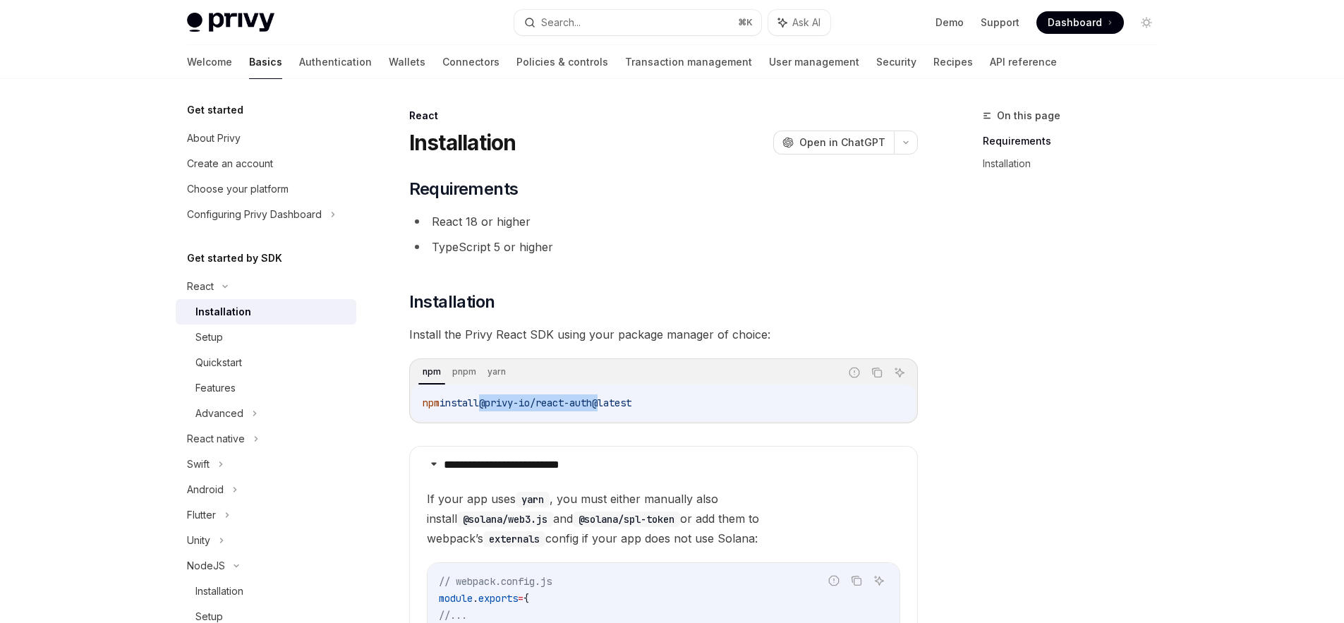
drag, startPoint x: 490, startPoint y: 404, endPoint x: 611, endPoint y: 402, distance: 121.4
click at [611, 402] on span "@privy-io/react-auth@latest" at bounding box center [555, 403] width 152 height 13
copy span "@privy-io/react-auth"
